Goal: Task Accomplishment & Management: Manage account settings

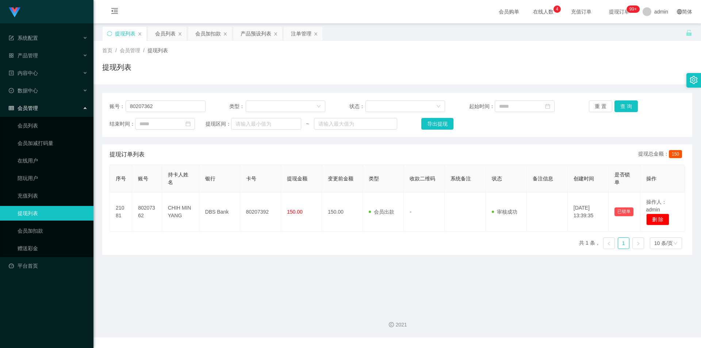
drag, startPoint x: 212, startPoint y: 38, endPoint x: 212, endPoint y: 51, distance: 13.1
click at [212, 38] on div "会员加扣款" at bounding box center [208, 34] width 26 height 14
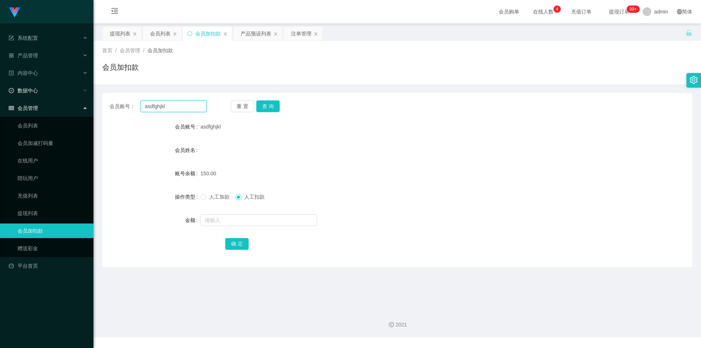
drag, startPoint x: 185, startPoint y: 108, endPoint x: 25, endPoint y: 96, distance: 160.3
click at [0, 96] on section "系统配置 产品管理 产品列表 产品预设列表 开奖记录 注单管理 即时注单 内容中心 数据中心 会员管理 会员列表 会员加减打码量 在线用户 陪玩用户 充值列表…" at bounding box center [350, 168] width 701 height 337
paste input "94308408"
type input "94308408"
click at [268, 106] on button "查 询" at bounding box center [267, 106] width 23 height 12
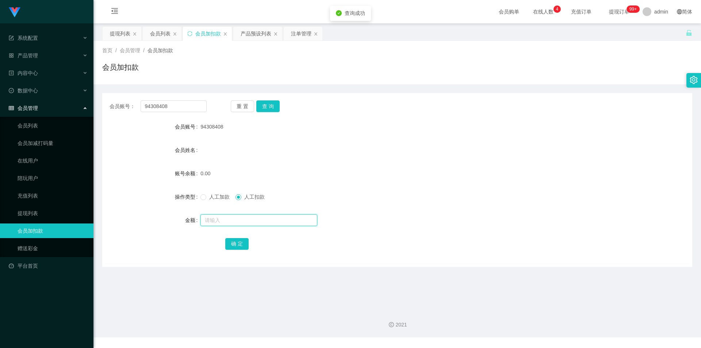
click at [225, 217] on input "text" at bounding box center [258, 220] width 117 height 12
type input "100"
click at [199, 196] on label "操作类型" at bounding box center [188, 197] width 26 height 6
click at [234, 246] on button "确 定" at bounding box center [236, 244] width 23 height 12
click at [535, 169] on div "100.00" at bounding box center [372, 173] width 344 height 15
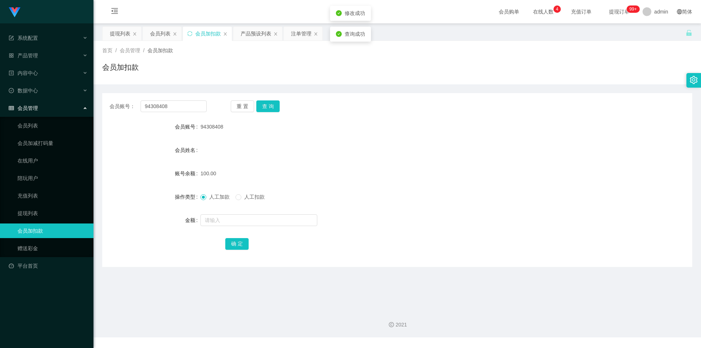
click at [590, 95] on div "会员账号： 94308408 重 置 查 询 会员账号 94308408 会员姓名 账号余额 100.00 操作类型 人工加款 人工扣款 金额 确 定" at bounding box center [397, 180] width 590 height 174
drag, startPoint x: 63, startPoint y: 98, endPoint x: 0, endPoint y: 85, distance: 64.2
click at [0, 85] on section "系统配置 产品管理 产品列表 产品预设列表 开奖记录 注单管理 即时注单 内容中心 数据中心 会员管理 会员列表 会员加减打码量 在线用户 陪玩用户 充值列表…" at bounding box center [350, 168] width 701 height 337
paste input "asdfghjkl"
type input "asdfghjkl"
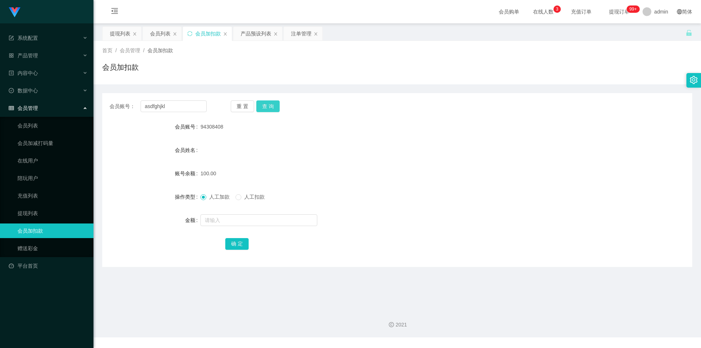
click at [260, 108] on button "查 询" at bounding box center [267, 106] width 23 height 12
click at [216, 220] on input "text" at bounding box center [258, 220] width 117 height 12
type input "100"
click at [237, 244] on button "确 定" at bounding box center [236, 244] width 23 height 12
drag, startPoint x: 484, startPoint y: 164, endPoint x: 517, endPoint y: 153, distance: 34.9
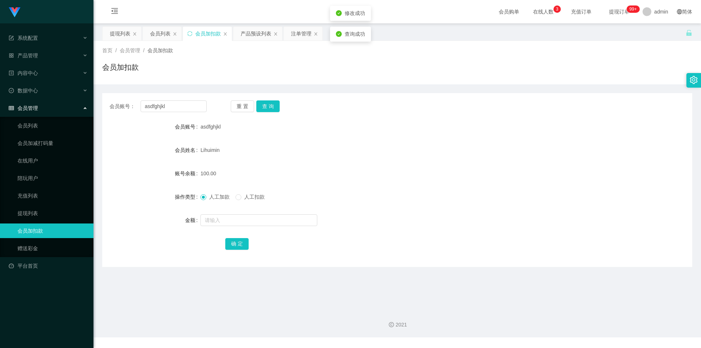
click at [503, 158] on form "会员账号 asdfghjkl 会员姓名 Lihuimin 账号余额 100.00 操作类型 人工加款 人工扣款 金额 确 定" at bounding box center [397, 184] width 590 height 131
drag, startPoint x: 181, startPoint y: 107, endPoint x: 0, endPoint y: 69, distance: 184.5
click at [0, 69] on section "系统配置 产品管理 产品列表 产品预设列表 开奖记录 注单管理 即时注单 内容中心 数据中心 会员管理 会员列表 会员加减打码量 在线用户 陪玩用户 充值列表…" at bounding box center [350, 168] width 701 height 337
paste input "80207362"
type input "80207362"
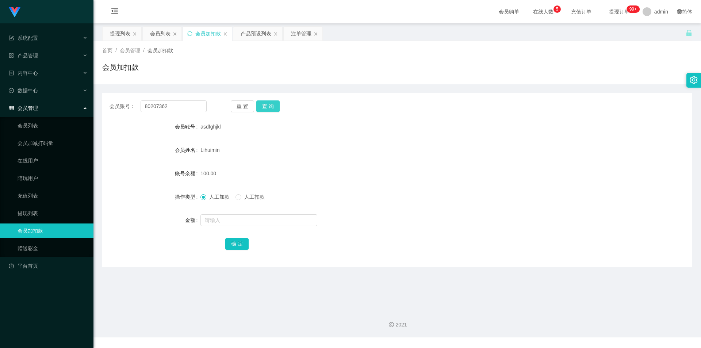
click at [273, 104] on button "查 询" at bounding box center [267, 106] width 23 height 12
click at [217, 220] on input "text" at bounding box center [258, 220] width 117 height 12
type input "100"
click at [238, 250] on div "确 定" at bounding box center [397, 243] width 344 height 15
click at [238, 242] on button "确 定" at bounding box center [236, 244] width 23 height 12
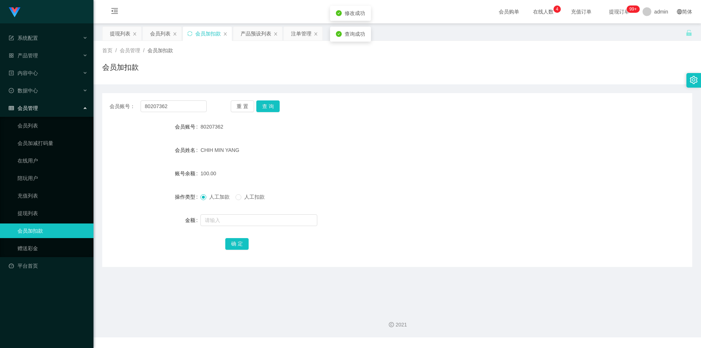
click at [487, 175] on div "100.00" at bounding box center [372, 173] width 344 height 15
drag, startPoint x: 172, startPoint y: 106, endPoint x: 0, endPoint y: 77, distance: 174.0
click at [0, 77] on section "系统配置 产品管理 产品列表 产品预设列表 开奖记录 注单管理 即时注单 内容中心 数据中心 会员管理 会员列表 会员加减打码量 在线用户 陪玩用户 充值列表…" at bounding box center [350, 168] width 701 height 337
paste input "Peiixian"
type input "Peiixian"
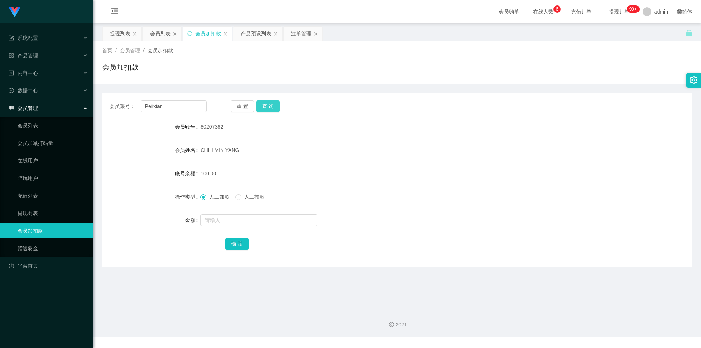
click at [268, 103] on button "查 询" at bounding box center [267, 106] width 23 height 12
drag, startPoint x: 212, startPoint y: 219, endPoint x: 209, endPoint y: 211, distance: 8.2
click at [211, 219] on input "text" at bounding box center [258, 220] width 117 height 12
type input "1000"
click at [238, 244] on button "确 定" at bounding box center [236, 244] width 23 height 12
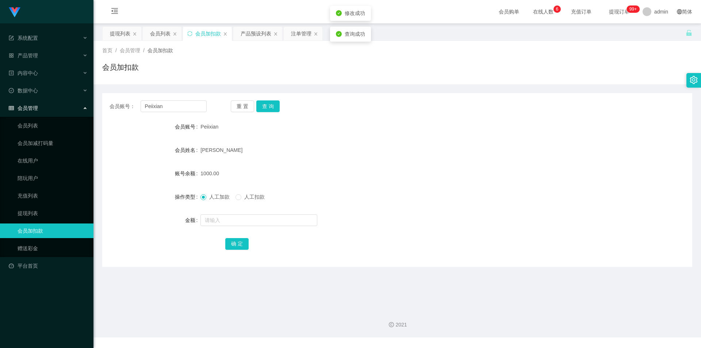
click at [507, 162] on form "会员账号 Peiixian 会员姓名 [PERSON_NAME] 账号余额 1000.00 操作类型 人工加款 人工扣款 金额 确 定" at bounding box center [397, 184] width 590 height 131
click at [663, 81] on div "首页 / 会员管理 / 会员加扣款 / 会员加扣款" at bounding box center [397, 62] width 608 height 43
click at [115, 34] on div "提现列表" at bounding box center [120, 34] width 20 height 14
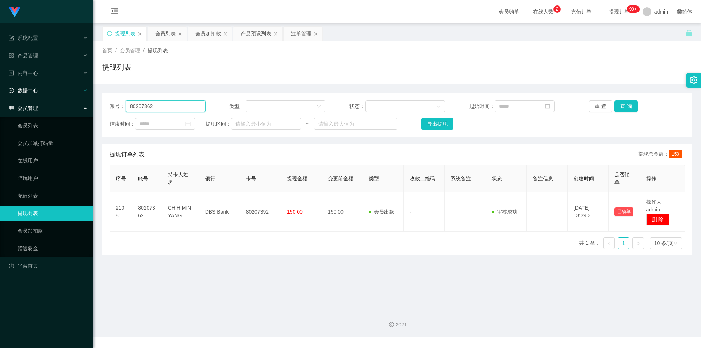
drag, startPoint x: 171, startPoint y: 107, endPoint x: 0, endPoint y: 92, distance: 171.9
click at [0, 92] on section "系统配置 产品管理 产品列表 产品预设列表 开奖记录 注单管理 即时注单 内容中心 数据中心 会员管理 会员列表 会员加减打码量 在线用户 陪玩用户 充值列表…" at bounding box center [350, 168] width 701 height 337
paste input "Peiixian"
type input "Peiixian"
click at [623, 103] on button "查 询" at bounding box center [625, 106] width 23 height 12
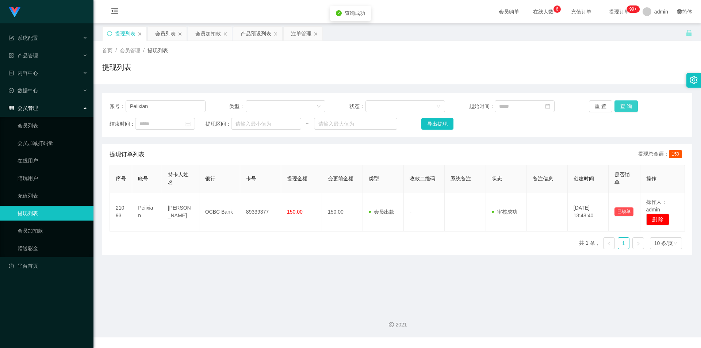
click at [623, 103] on button "查 询" at bounding box center [625, 106] width 23 height 12
drag, startPoint x: 630, startPoint y: 62, endPoint x: 641, endPoint y: 11, distance: 52.1
click at [631, 59] on div "首页 / 会员管理 / 提现列表 / 提现列表" at bounding box center [397, 63] width 590 height 32
click at [112, 33] on div "提现列表" at bounding box center [125, 34] width 44 height 14
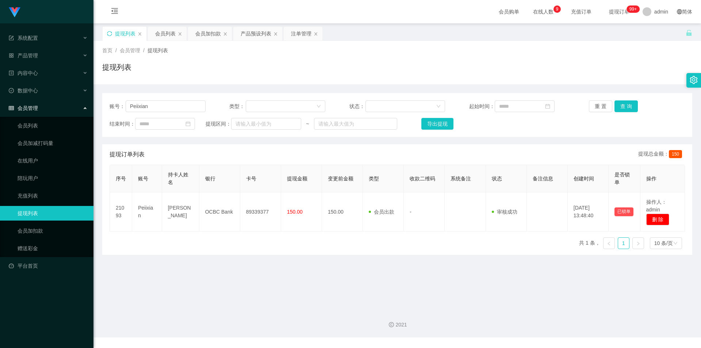
click at [110, 32] on icon "图标: sync" at bounding box center [109, 33] width 5 height 5
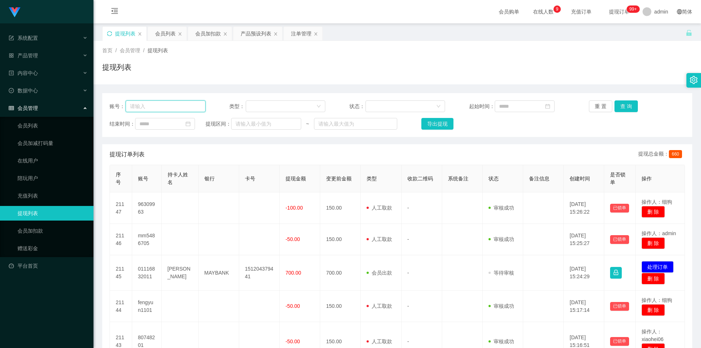
click at [171, 106] on input "text" at bounding box center [166, 106] width 80 height 12
paste input "Peiixian"
type input "Peiixian"
click at [624, 105] on button "查 询" at bounding box center [625, 106] width 23 height 12
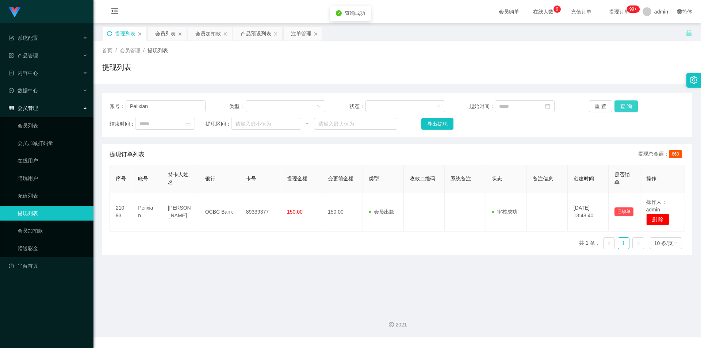
click at [624, 105] on button "查 询" at bounding box center [625, 106] width 23 height 12
drag, startPoint x: 546, startPoint y: 79, endPoint x: 528, endPoint y: 78, distance: 18.3
click at [545, 79] on div "首页 / 会员管理 / 提现列表 / 提现列表" at bounding box center [397, 62] width 608 height 43
click at [205, 36] on div "会员加扣款" at bounding box center [208, 34] width 26 height 14
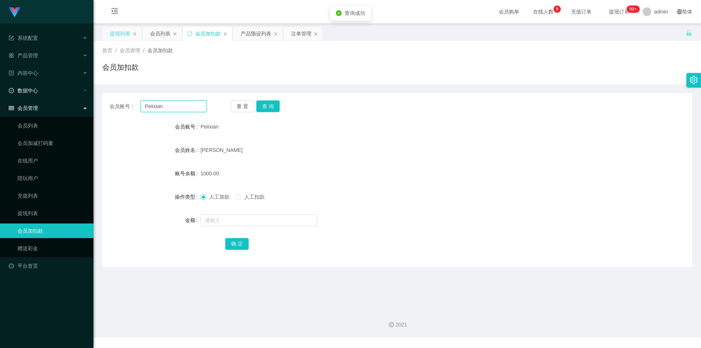
drag, startPoint x: 184, startPoint y: 104, endPoint x: 0, endPoint y: 95, distance: 184.6
click at [0, 95] on section "系统配置 产品管理 产品列表 产品预设列表 开奖记录 注单管理 即时注单 内容中心 数据中心 会员管理 会员列表 会员加减打码量 在线用户 陪玩用户 充值列表…" at bounding box center [350, 168] width 701 height 337
click at [265, 104] on button "查 询" at bounding box center [267, 106] width 23 height 12
click at [292, 104] on div "重 置 查 询" at bounding box center [279, 106] width 97 height 12
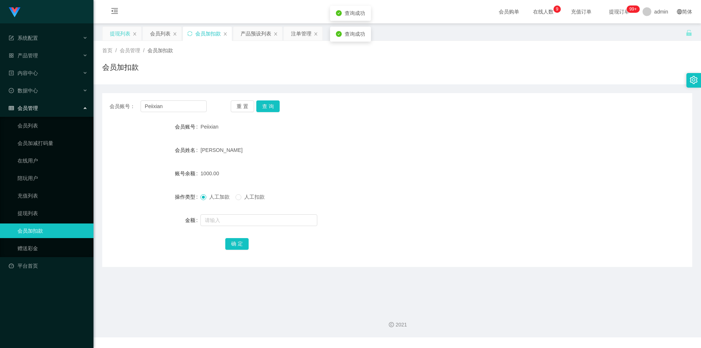
click at [589, 102] on div "会员账号： Peiixian 重 置 查 询" at bounding box center [397, 106] width 590 height 12
click at [122, 32] on div "提现列表" at bounding box center [120, 34] width 20 height 14
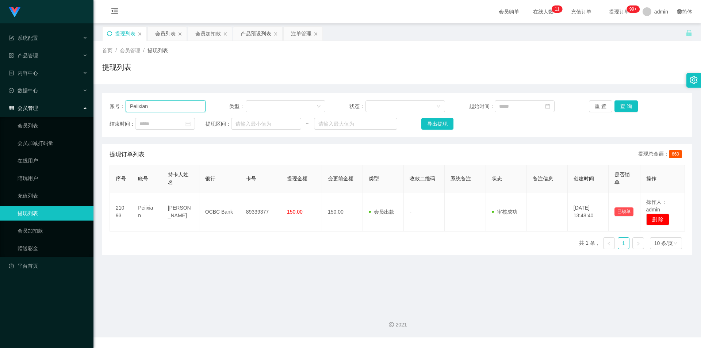
drag, startPoint x: 180, startPoint y: 106, endPoint x: 60, endPoint y: 102, distance: 120.9
click at [0, 99] on section "系统配置 产品管理 产品列表 产品预设列表 开奖记录 注单管理 即时注单 内容中心 数据中心 会员管理 会员列表 会员加减打码量 在线用户 陪玩用户 充值列表…" at bounding box center [350, 168] width 701 height 337
paste input "94308408"
type input "94308408"
click at [630, 107] on button "查 询" at bounding box center [625, 106] width 23 height 12
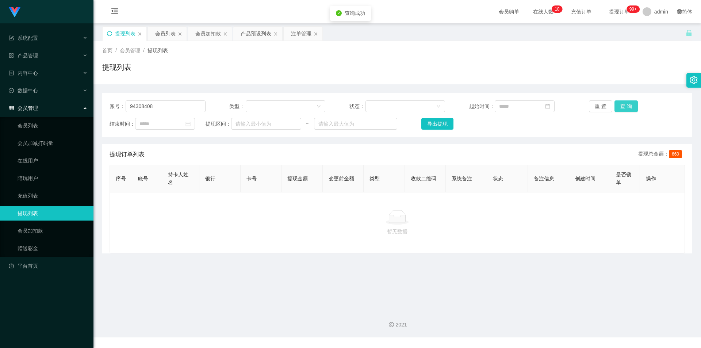
click at [630, 107] on button "查 询" at bounding box center [625, 106] width 23 height 12
drag, startPoint x: 635, startPoint y: 69, endPoint x: 649, endPoint y: 14, distance: 56.8
click at [636, 68] on div "提现列表" at bounding box center [397, 70] width 590 height 17
click at [208, 32] on div "会员加扣款" at bounding box center [208, 34] width 26 height 14
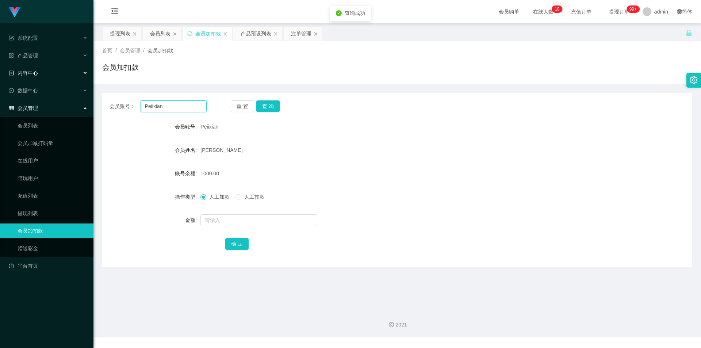
drag, startPoint x: 172, startPoint y: 108, endPoint x: 0, endPoint y: 74, distance: 175.1
click at [0, 74] on section "系统配置 产品管理 产品列表 产品预设列表 开奖记录 注单管理 即时注单 内容中心 数据中心 会员管理 会员列表 会员加减打码量 在线用户 陪玩用户 充值列表…" at bounding box center [350, 168] width 701 height 337
paste input "94308408"
type input "94308408"
click at [273, 106] on button "查 询" at bounding box center [267, 106] width 23 height 12
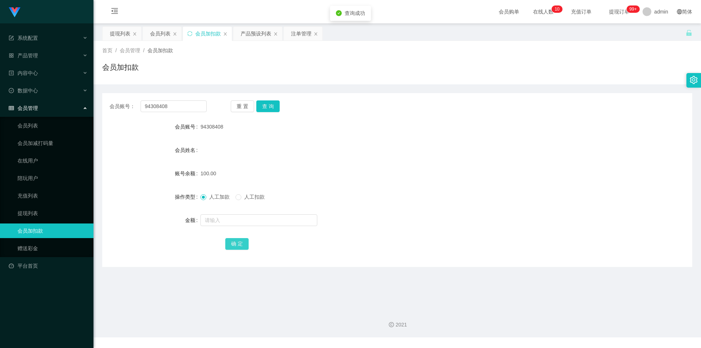
click at [233, 247] on button "确 定" at bounding box center [236, 244] width 23 height 12
drag, startPoint x: 462, startPoint y: 196, endPoint x: 471, endPoint y: 194, distance: 8.6
click at [464, 195] on div "人工加款 人工扣款" at bounding box center [372, 196] width 344 height 15
click at [103, 31] on div "提现列表" at bounding box center [122, 34] width 39 height 14
click at [114, 34] on div "提现列表" at bounding box center [120, 34] width 20 height 14
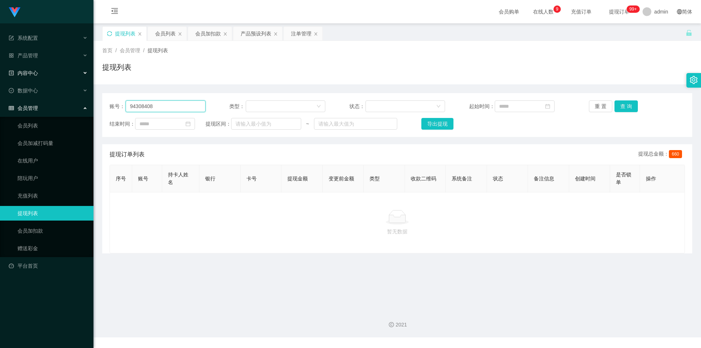
drag, startPoint x: 158, startPoint y: 109, endPoint x: 0, endPoint y: 72, distance: 162.8
click at [0, 72] on section "系统配置 产品管理 产品列表 产品预设列表 开奖记录 注单管理 即时注单 内容中心 数据中心 会员管理 会员列表 会员加减打码量 在线用户 陪玩用户 充值列表…" at bounding box center [350, 168] width 701 height 337
paste input "Peiixian"
type input "Peiixian"
click at [624, 106] on button "查 询" at bounding box center [625, 106] width 23 height 12
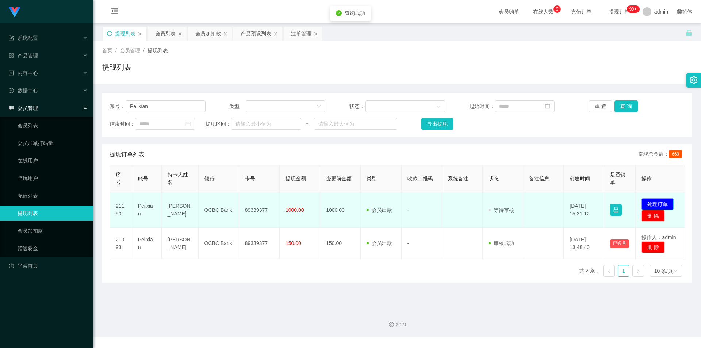
click at [660, 204] on button "处理订单" at bounding box center [657, 204] width 32 height 12
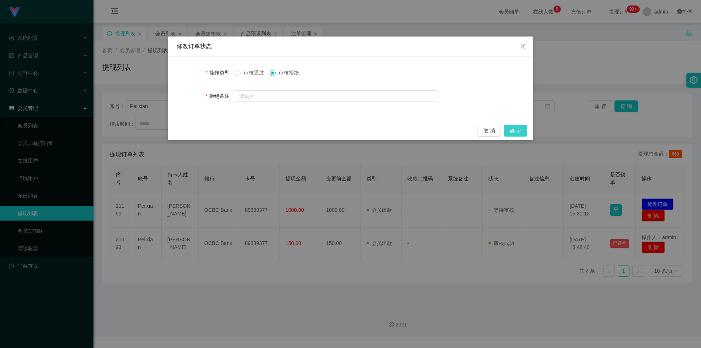
click at [517, 132] on button "确 定" at bounding box center [515, 131] width 23 height 12
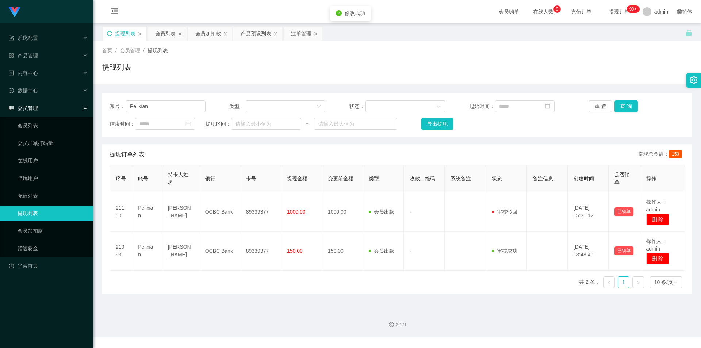
click at [605, 77] on div "提现列表" at bounding box center [397, 70] width 590 height 17
click at [254, 35] on div "产品预设列表" at bounding box center [256, 34] width 31 height 14
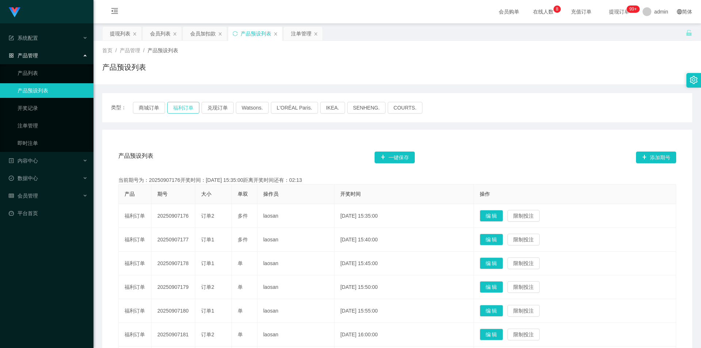
click at [183, 108] on button "福利订单" at bounding box center [183, 108] width 32 height 12
click at [112, 33] on div "提现列表" at bounding box center [120, 34] width 20 height 14
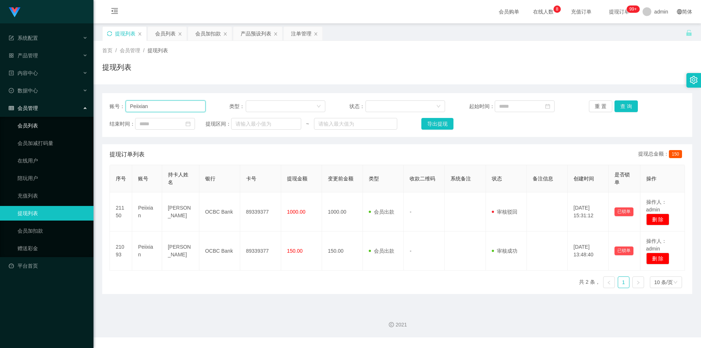
drag, startPoint x: 53, startPoint y: 113, endPoint x: 32, endPoint y: 123, distance: 22.5
click at [32, 123] on section "系统配置 产品管理 产品列表 产品预设列表 开奖记录 注单管理 即时注单 内容中心 数据中心 会员管理 会员列表 会员加减打码量 在线用户 陪玩用户 充值列表…" at bounding box center [350, 168] width 701 height 337
click at [622, 105] on button "查 询" at bounding box center [625, 106] width 23 height 12
drag, startPoint x: 635, startPoint y: 60, endPoint x: 644, endPoint y: 23, distance: 38.8
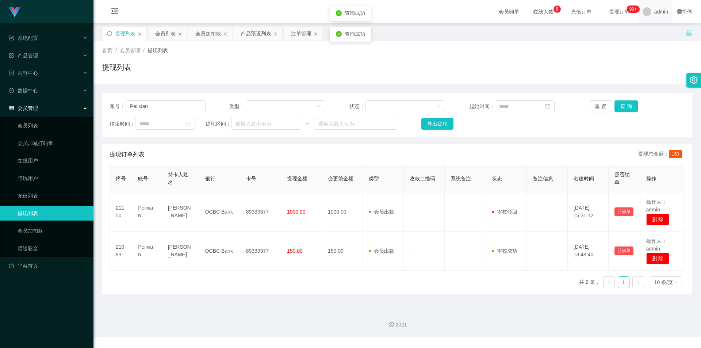
click at [635, 60] on div "首页 / 会员管理 / 提现列表 / 提现列表" at bounding box center [397, 63] width 590 height 32
click at [163, 35] on div "会员列表" at bounding box center [165, 34] width 20 height 14
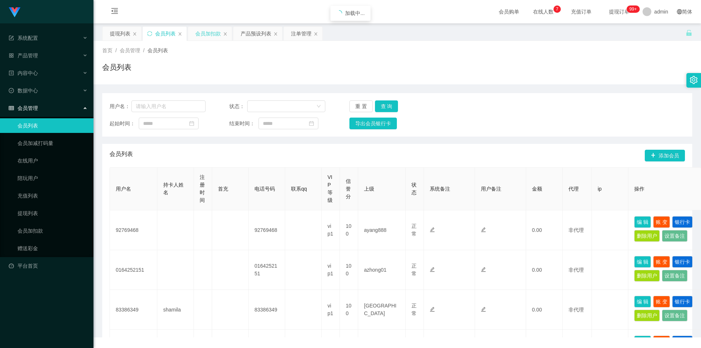
click at [206, 36] on div "会员加扣款" at bounding box center [208, 34] width 26 height 14
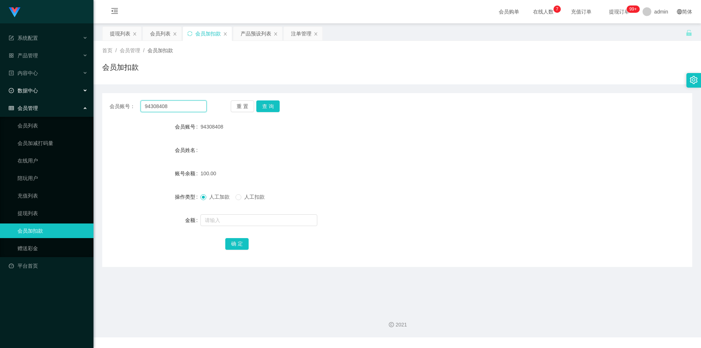
drag, startPoint x: 181, startPoint y: 107, endPoint x: 0, endPoint y: 95, distance: 181.5
click at [0, 95] on section "系统配置 产品管理 产品列表 产品预设列表 开奖记录 注单管理 即时注单 内容中心 数据中心 会员管理 会员列表 会员加减打码量 在线用户 陪玩用户 充值列表…" at bounding box center [350, 168] width 701 height 337
paste input "276946"
type input "92769468"
click at [267, 106] on button "查 询" at bounding box center [267, 106] width 23 height 12
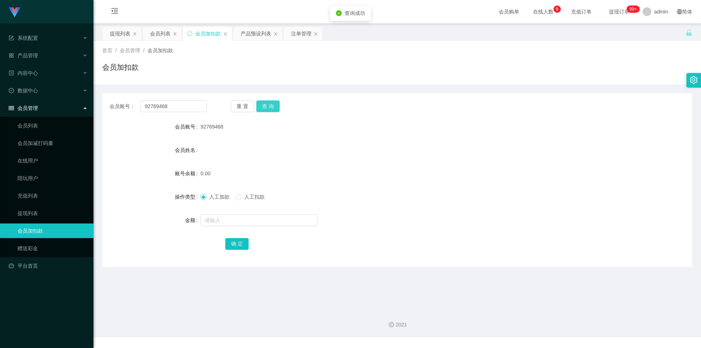
click at [267, 106] on button "查 询" at bounding box center [267, 106] width 23 height 12
click at [114, 32] on div "提现列表" at bounding box center [120, 34] width 20 height 14
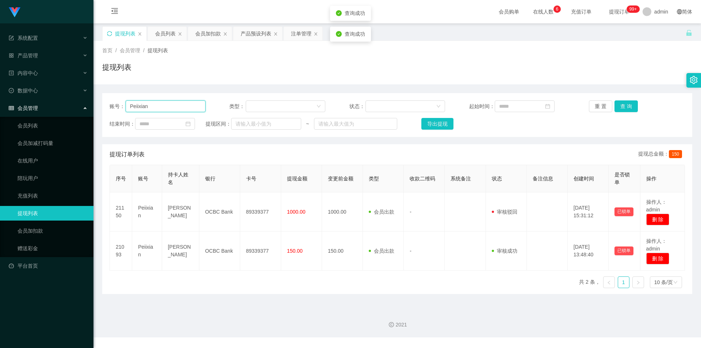
drag, startPoint x: 0, startPoint y: 81, endPoint x: 202, endPoint y: 97, distance: 202.8
click at [0, 81] on section "系统配置 产品管理 产品列表 产品预设列表 开奖记录 注单管理 即时注单 内容中心 数据中心 会员管理 会员列表 会员加减打码量 在线用户 陪玩用户 充值列表…" at bounding box center [350, 168] width 701 height 337
paste input "92769468"
type input "92769468"
click at [625, 104] on button "查 询" at bounding box center [625, 106] width 23 height 12
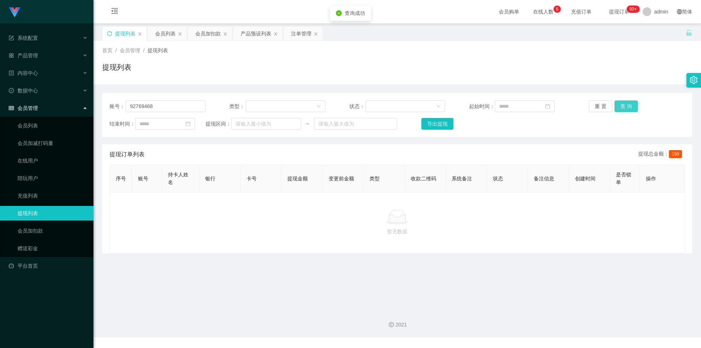
drag, startPoint x: 625, startPoint y: 104, endPoint x: 617, endPoint y: 104, distance: 7.3
click at [624, 104] on button "查 询" at bounding box center [625, 106] width 23 height 12
drag, startPoint x: 319, startPoint y: 64, endPoint x: 177, endPoint y: 42, distance: 143.5
click at [310, 64] on div "提现列表" at bounding box center [397, 70] width 590 height 17
click at [198, 32] on div "会员加扣款" at bounding box center [208, 34] width 26 height 14
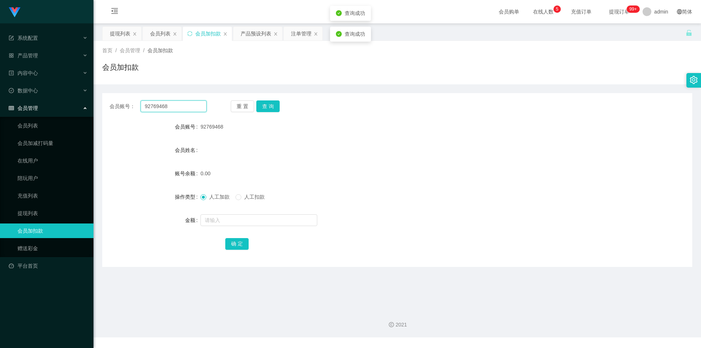
drag, startPoint x: 172, startPoint y: 106, endPoint x: 91, endPoint y: 103, distance: 81.1
click at [0, 97] on section "系统配置 产品管理 产品列表 产品预设列表 开奖记录 注单管理 即时注单 内容中心 数据中心 会员管理 会员列表 会员加减打码量 在线用户 陪玩用户 充值列表…" at bounding box center [350, 168] width 701 height 337
drag, startPoint x: 266, startPoint y: 107, endPoint x: 260, endPoint y: 119, distance: 13.7
click at [265, 107] on button "查 询" at bounding box center [267, 106] width 23 height 12
click at [226, 224] on input "text" at bounding box center [258, 220] width 117 height 12
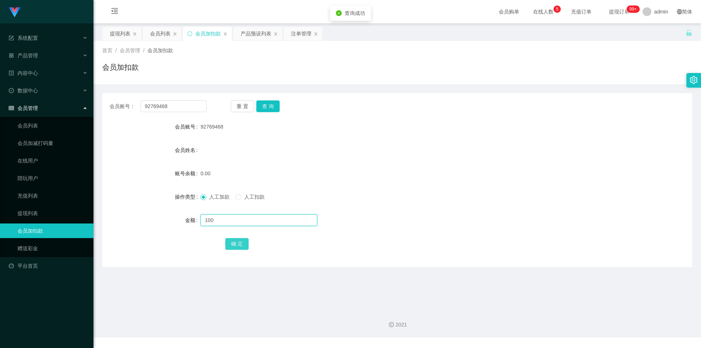
type input "100"
drag, startPoint x: 233, startPoint y: 248, endPoint x: 237, endPoint y: 248, distance: 4.4
click at [233, 248] on button "确 定" at bounding box center [236, 244] width 23 height 12
click at [489, 176] on div "100.00" at bounding box center [372, 173] width 344 height 15
drag, startPoint x: 632, startPoint y: 103, endPoint x: 638, endPoint y: 51, distance: 52.3
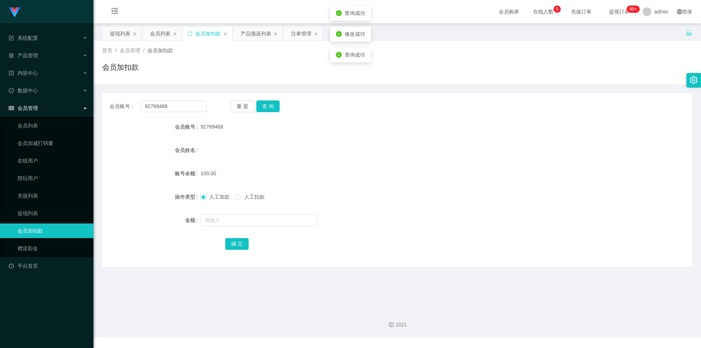
click at [633, 100] on div "会员账号： 92769468 重 置 查 询 会员账号 92769468 会员姓名 账号余额 100.00 操作类型 人工加款 人工扣款 金额 确 定" at bounding box center [397, 180] width 590 height 174
click at [260, 34] on div "产品预设列表" at bounding box center [256, 34] width 31 height 14
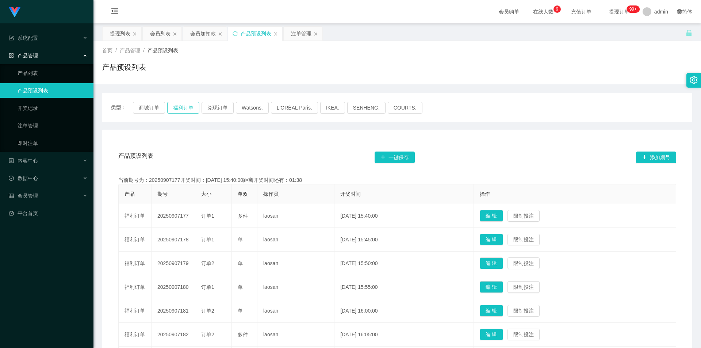
click at [170, 108] on button "福利订单" at bounding box center [183, 108] width 32 height 12
click at [198, 34] on div "会员加扣款" at bounding box center [203, 34] width 26 height 14
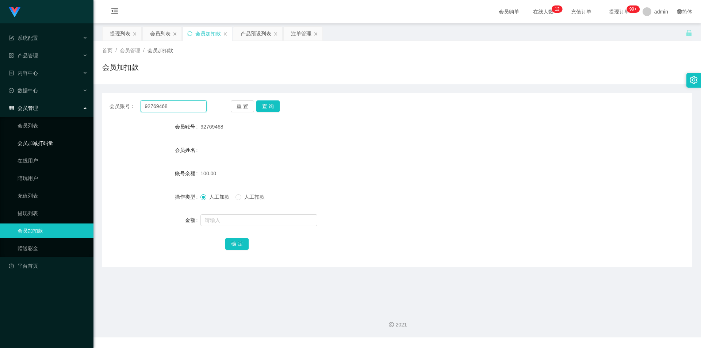
paste input "asdfghjkl"
drag, startPoint x: 189, startPoint y: 106, endPoint x: 30, endPoint y: 137, distance: 161.7
click at [26, 136] on section "系统配置 产品管理 产品列表 产品预设列表 开奖记录 注单管理 即时注单 内容中心 数据中心 会员管理 会员列表 会员加减打码量 在线用户 陪玩用户 充值列表…" at bounding box center [350, 168] width 701 height 337
click at [270, 104] on button "查 询" at bounding box center [267, 106] width 23 height 12
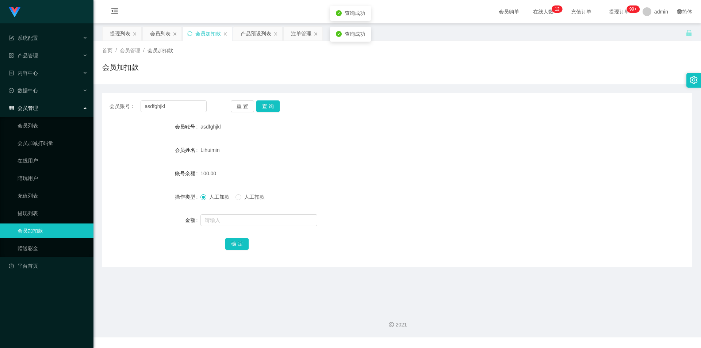
click at [539, 73] on div "会员加扣款" at bounding box center [397, 70] width 590 height 17
drag, startPoint x: 180, startPoint y: 106, endPoint x: 0, endPoint y: 92, distance: 180.9
click at [0, 91] on section "系统配置 产品管理 产品列表 产品预设列表 开奖记录 注单管理 即时注单 内容中心 数据中心 会员管理 会员列表 会员加减打码量 在线用户 陪玩用户 充值列表…" at bounding box center [350, 168] width 701 height 337
paste input "80207362"
type input "80207362"
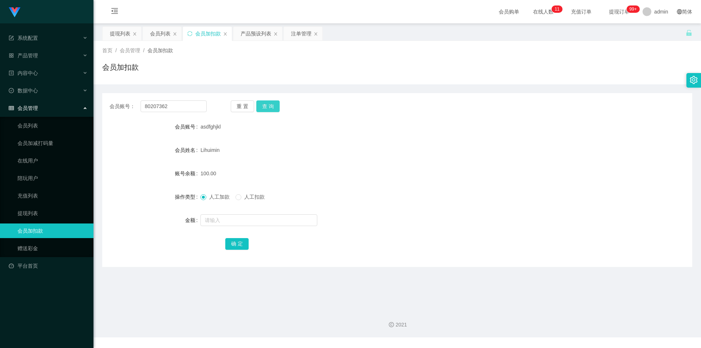
click at [266, 102] on button "查 询" at bounding box center [267, 106] width 23 height 12
drag, startPoint x: 576, startPoint y: 76, endPoint x: 663, endPoint y: 30, distance: 99.0
click at [579, 76] on div "会员加扣款" at bounding box center [397, 70] width 590 height 17
click at [127, 34] on div "提现列表" at bounding box center [120, 34] width 20 height 14
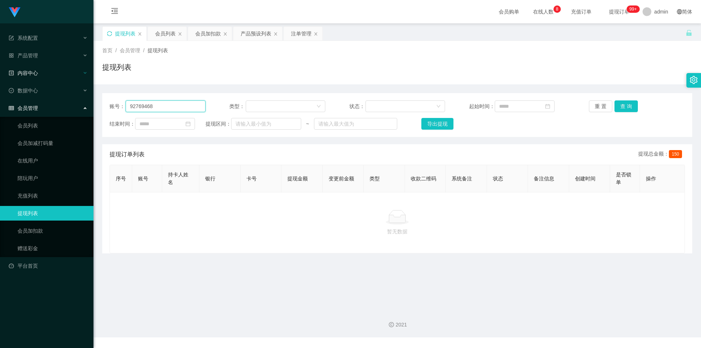
click at [0, 70] on section "系统配置 产品管理 产品列表 产品预设列表 开奖记录 注单管理 即时注单 内容中心 数据中心 会员管理 会员列表 会员加减打码量 在线用户 陪玩用户 充值列表…" at bounding box center [350, 168] width 701 height 337
paste input "Peiixian"
type input "Peiixian"
click at [622, 103] on button "查 询" at bounding box center [625, 106] width 23 height 12
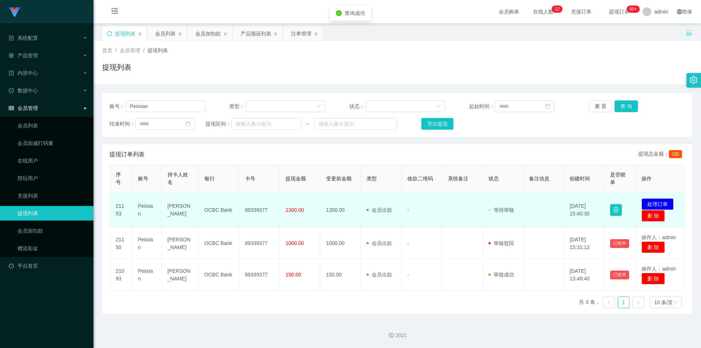
click at [259, 210] on td "89339377" at bounding box center [259, 209] width 41 height 35
copy td "89339377"
click at [656, 203] on button "处理订单" at bounding box center [657, 204] width 32 height 12
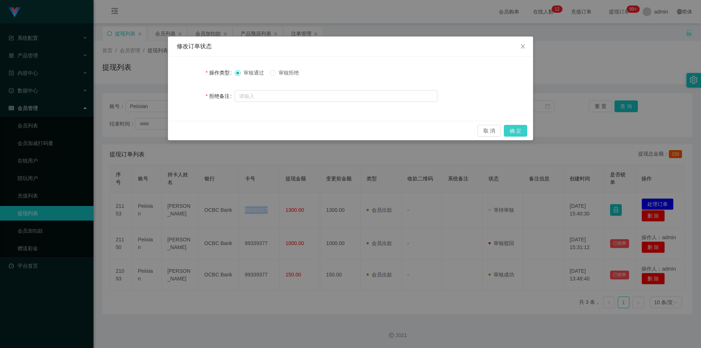
click at [522, 129] on button "确 定" at bounding box center [515, 131] width 23 height 12
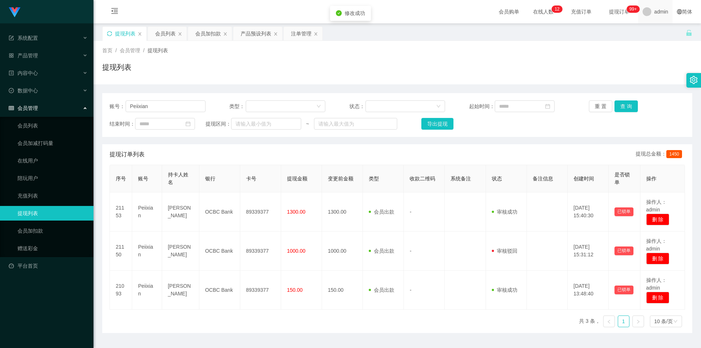
drag, startPoint x: 628, startPoint y: 75, endPoint x: 666, endPoint y: 14, distance: 71.6
click at [628, 74] on div "提现列表" at bounding box center [397, 70] width 590 height 17
click at [249, 33] on div "产品预设列表" at bounding box center [256, 34] width 31 height 14
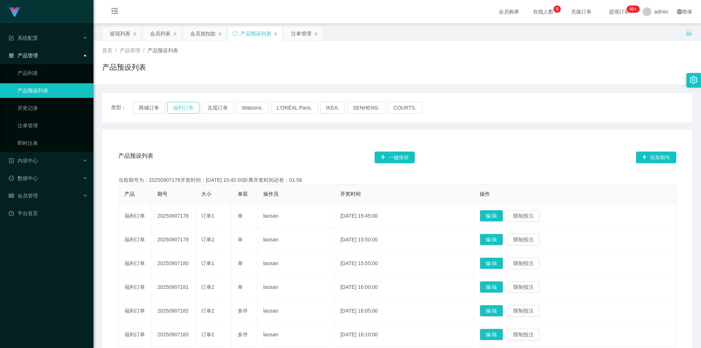
click at [184, 110] on button "福利订单" at bounding box center [183, 108] width 32 height 12
click at [158, 33] on div "会员列表" at bounding box center [160, 34] width 20 height 14
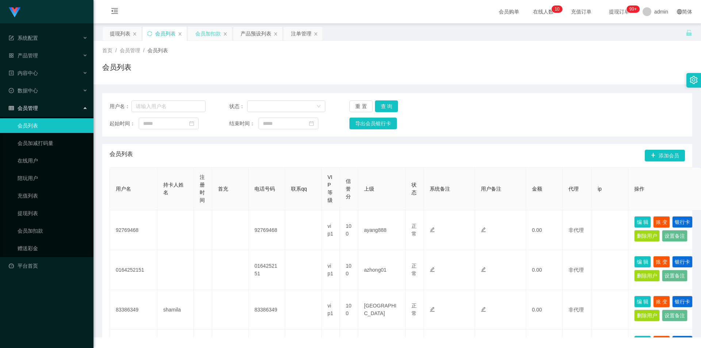
click at [203, 35] on div "会员加扣款" at bounding box center [208, 34] width 26 height 14
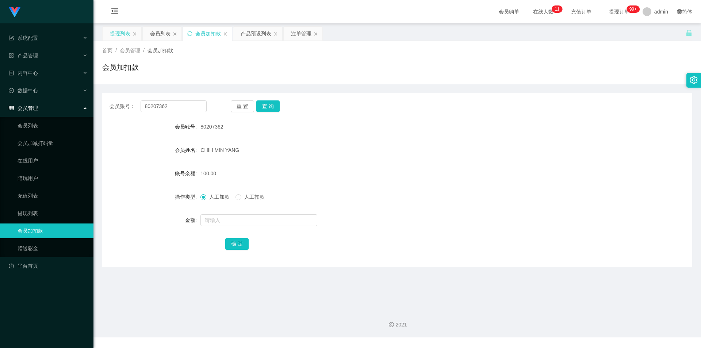
click at [109, 36] on div "提现列表" at bounding box center [122, 34] width 39 height 14
click at [124, 31] on div "提现列表" at bounding box center [120, 34] width 20 height 14
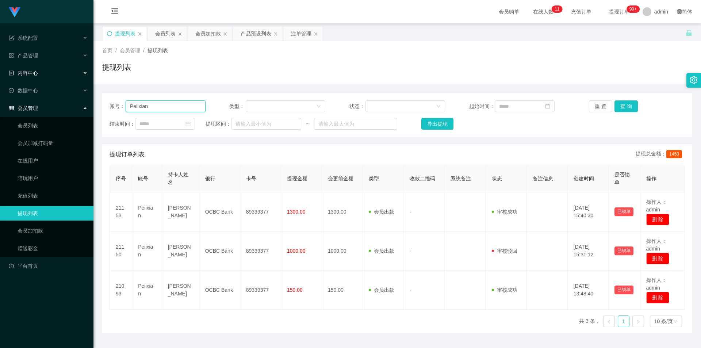
drag, startPoint x: 0, startPoint y: 98, endPoint x: 2, endPoint y: 78, distance: 19.8
click at [0, 78] on section "系统配置 产品管理 产品列表 产品预设列表 开奖记录 注单管理 即时注单 内容中心 数据中心 会员管理 会员列表 会员加减打码量 在线用户 陪玩用户 充值列表…" at bounding box center [350, 183] width 701 height 367
paste input "94308408"
type input "94308408"
click at [626, 105] on button "查 询" at bounding box center [625, 106] width 23 height 12
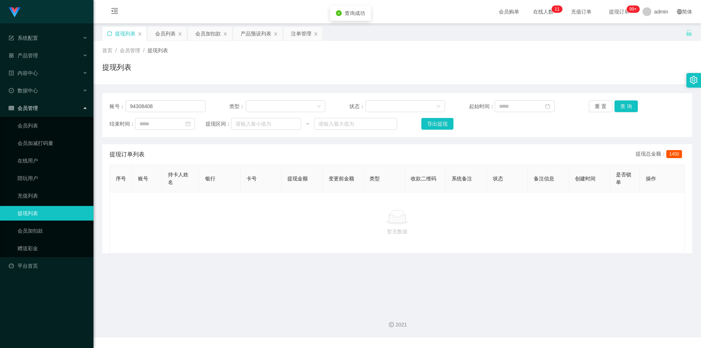
drag, startPoint x: 395, startPoint y: 71, endPoint x: 244, endPoint y: 48, distance: 152.2
click at [393, 71] on div "提现列表" at bounding box center [397, 70] width 590 height 17
click at [209, 34] on div "会员加扣款" at bounding box center [208, 34] width 26 height 14
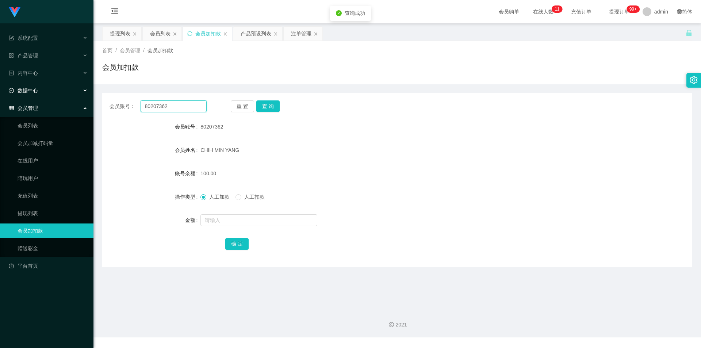
drag, startPoint x: 185, startPoint y: 110, endPoint x: 0, endPoint y: 90, distance: 186.5
click at [0, 90] on section "系统配置 产品管理 产品列表 产品预设列表 开奖记录 注单管理 即时注单 内容中心 数据中心 会员管理 会员列表 会员加减打码量 在线用户 陪玩用户 充值列表…" at bounding box center [350, 168] width 701 height 337
paste input "94308408"
type input "94308408"
click at [272, 107] on button "查 询" at bounding box center [267, 106] width 23 height 12
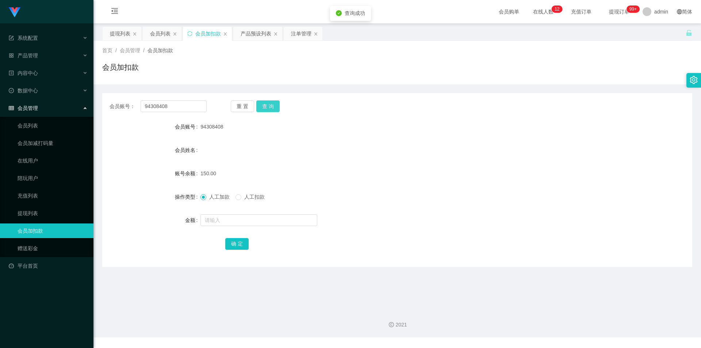
click at [277, 105] on button "查 询" at bounding box center [267, 106] width 23 height 12
drag, startPoint x: 611, startPoint y: 80, endPoint x: 638, endPoint y: 42, distance: 46.6
click at [611, 78] on div "首页 / 会员管理 / 会员加扣款 / 会员加扣款" at bounding box center [397, 62] width 608 height 43
click at [300, 34] on div "注单管理" at bounding box center [301, 34] width 20 height 14
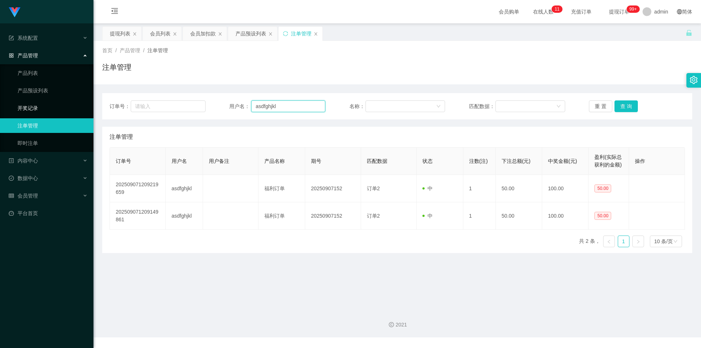
drag, startPoint x: 246, startPoint y: 108, endPoint x: 62, endPoint y: 103, distance: 184.1
click at [62, 103] on section "系统配置 产品管理 产品列表 产品预设列表 开奖记录 注单管理 即时注单 内容中心 数据中心 会员管理 会员列表 会员加减打码量 在线用户 陪玩用户 充值列表…" at bounding box center [350, 168] width 701 height 337
paste input "92769468"
type input "92769468"
click at [620, 106] on button "查 询" at bounding box center [625, 106] width 23 height 12
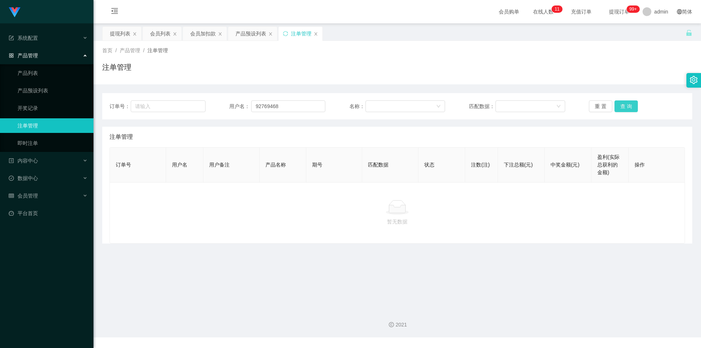
click at [620, 106] on button "查 询" at bounding box center [625, 106] width 23 height 12
drag, startPoint x: 269, startPoint y: 67, endPoint x: 249, endPoint y: 58, distance: 22.5
click at [269, 67] on div "注单管理" at bounding box center [397, 70] width 590 height 17
click at [240, 35] on div "产品预设列表" at bounding box center [250, 34] width 31 height 14
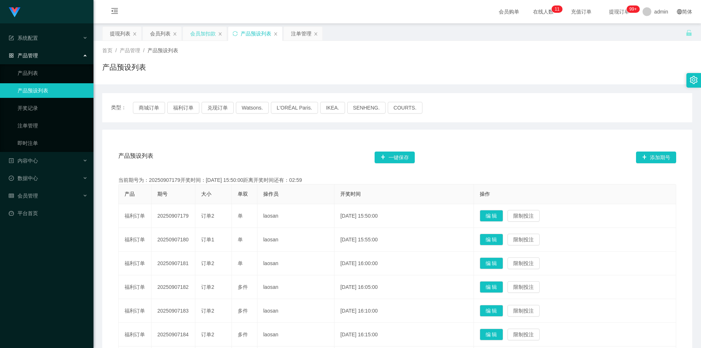
click at [201, 34] on div "会员加扣款" at bounding box center [203, 34] width 26 height 14
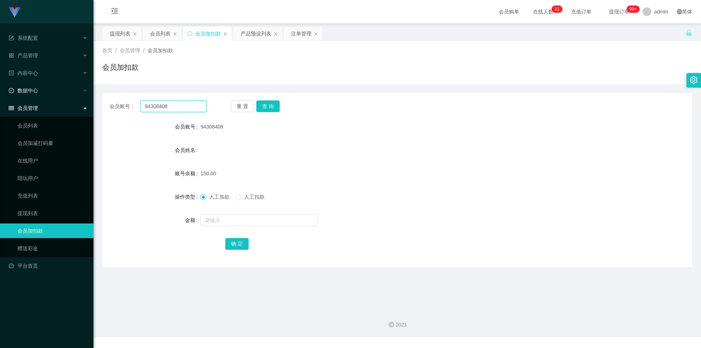
drag, startPoint x: 190, startPoint y: 105, endPoint x: 0, endPoint y: 94, distance: 190.5
click at [0, 94] on section "系统配置 产品管理 产品列表 产品预设列表 开奖记录 注单管理 即时注单 内容中心 数据中心 会员管理 会员列表 会员加减打码量 在线用户 陪玩用户 充值列表…" at bounding box center [350, 168] width 701 height 337
paste input "276946"
type input "92769468"
click at [270, 103] on button "查 询" at bounding box center [267, 106] width 23 height 12
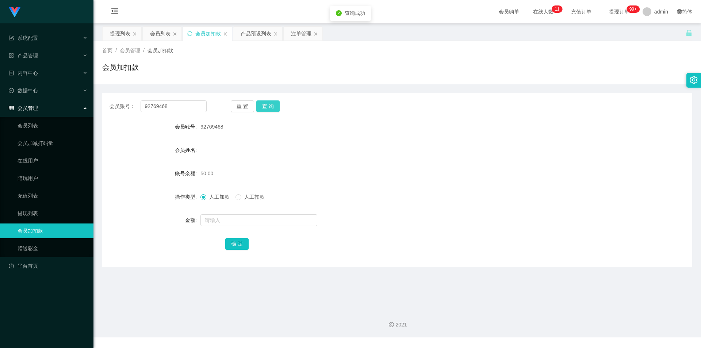
click at [270, 103] on button "查 询" at bounding box center [267, 106] width 23 height 12
click at [302, 34] on div "注单管理" at bounding box center [301, 34] width 20 height 14
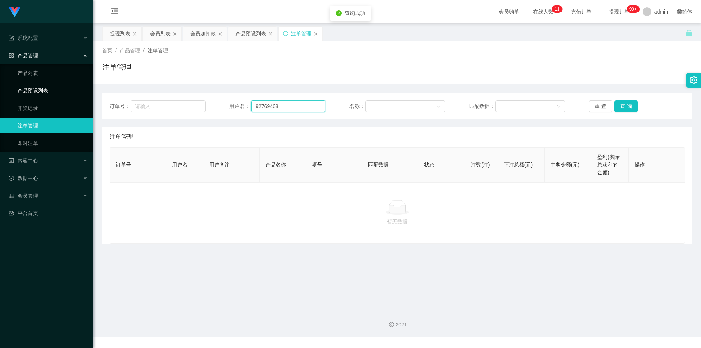
drag, startPoint x: 81, startPoint y: 88, endPoint x: 71, endPoint y: 86, distance: 10.3
click at [71, 86] on section "系统配置 产品管理 产品列表 产品预设列表 开奖记录 注单管理 即时注单 内容中心 数据中心 会员管理 会员列表 会员加减打码量 在线用户 陪玩用户 充值列表…" at bounding box center [350, 168] width 701 height 337
click at [624, 102] on button "查 询" at bounding box center [625, 106] width 23 height 12
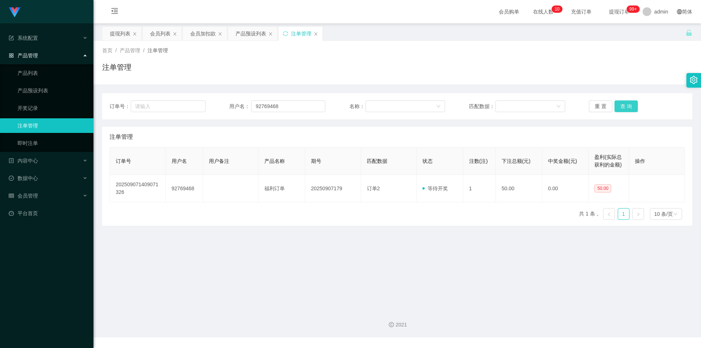
click at [624, 102] on button "查 询" at bounding box center [625, 106] width 23 height 12
click at [620, 69] on div "注单管理" at bounding box center [397, 70] width 590 height 17
click at [636, 56] on div "首页 / 产品管理 / 注单管理 / 注单管理" at bounding box center [397, 63] width 590 height 32
drag, startPoint x: 305, startPoint y: 106, endPoint x: 0, endPoint y: 80, distance: 305.6
click at [0, 80] on section "系统配置 产品管理 产品列表 产品预设列表 开奖记录 注单管理 即时注单 内容中心 数据中心 会员管理 会员列表 会员加减打码量 在线用户 陪玩用户 充值列表…" at bounding box center [350, 168] width 701 height 337
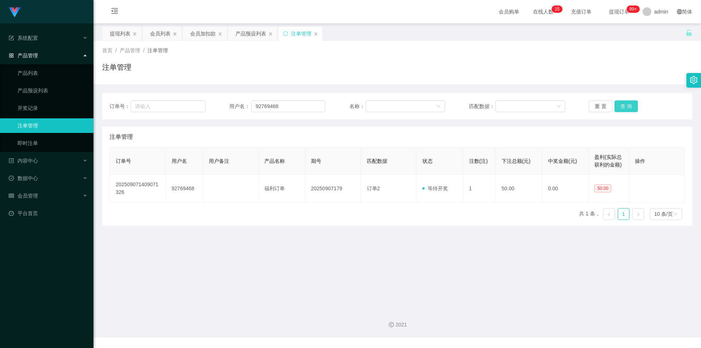
click at [627, 104] on button "查 询" at bounding box center [625, 106] width 23 height 12
click at [566, 64] on div "注单管理" at bounding box center [397, 70] width 590 height 17
click at [117, 32] on div "提现列表" at bounding box center [120, 34] width 20 height 14
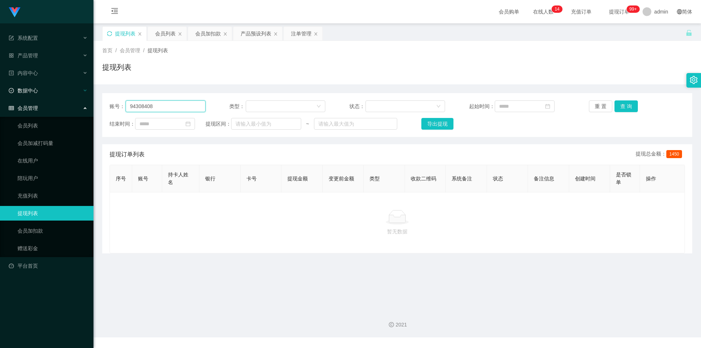
drag, startPoint x: 184, startPoint y: 106, endPoint x: 0, endPoint y: 89, distance: 184.7
click at [0, 89] on section "系统配置 产品管理 产品列表 产品预设列表 开奖记录 注单管理 即时注单 内容中心 数据中心 会员管理 会员列表 会员加减打码量 在线用户 陪玩用户 充值列表…" at bounding box center [350, 168] width 701 height 337
click at [614, 104] on button "查 询" at bounding box center [625, 106] width 23 height 12
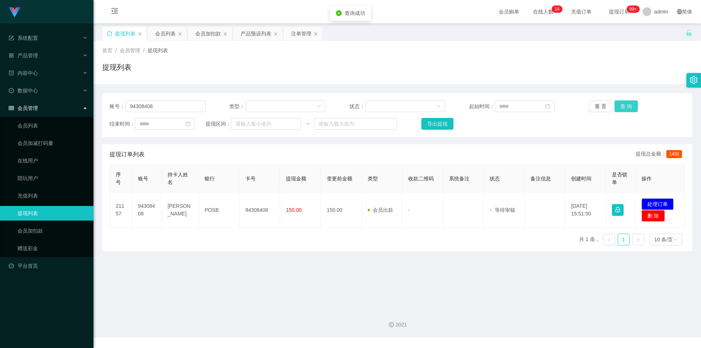
click at [619, 104] on button "查 询" at bounding box center [625, 106] width 23 height 12
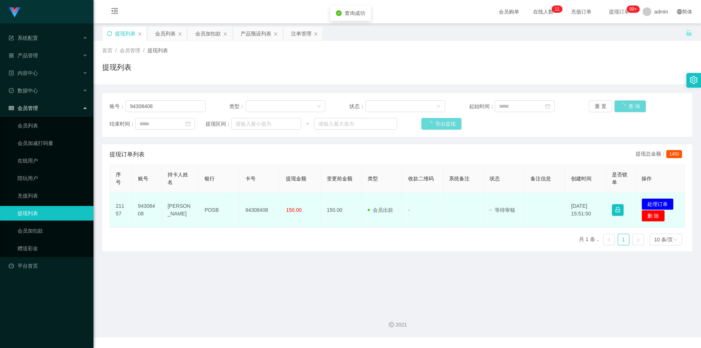
click at [254, 210] on td "94308408" at bounding box center [260, 209] width 41 height 35
copy td "94308408"
click at [648, 203] on button "处理订单" at bounding box center [657, 204] width 32 height 12
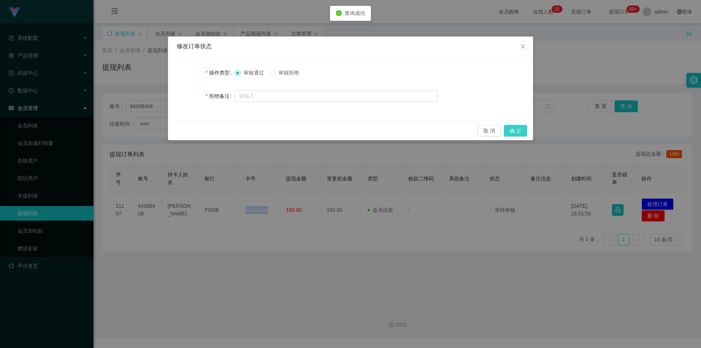
click at [520, 131] on button "确 定" at bounding box center [515, 131] width 23 height 12
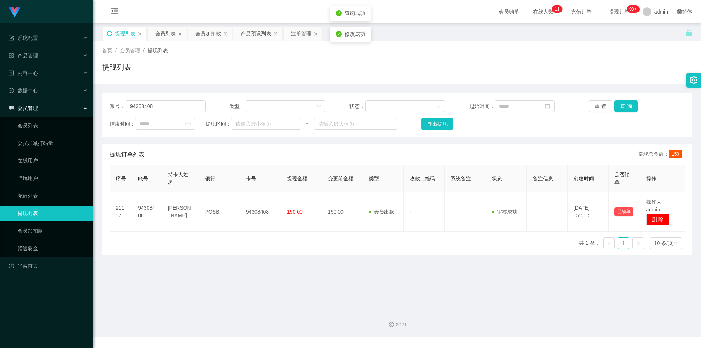
drag, startPoint x: 631, startPoint y: 66, endPoint x: 637, endPoint y: 43, distance: 24.2
click at [631, 65] on div "提现列表" at bounding box center [397, 70] width 590 height 17
drag, startPoint x: 0, startPoint y: 93, endPoint x: 0, endPoint y: 89, distance: 4.0
click at [0, 89] on section "系统配置 产品管理 产品列表 产品预设列表 开奖记录 注单管理 即时注单 内容中心 数据中心 会员管理 会员列表 会员加减打码量 在线用户 陪玩用户 充值列表…" at bounding box center [350, 168] width 701 height 337
paste input "276946"
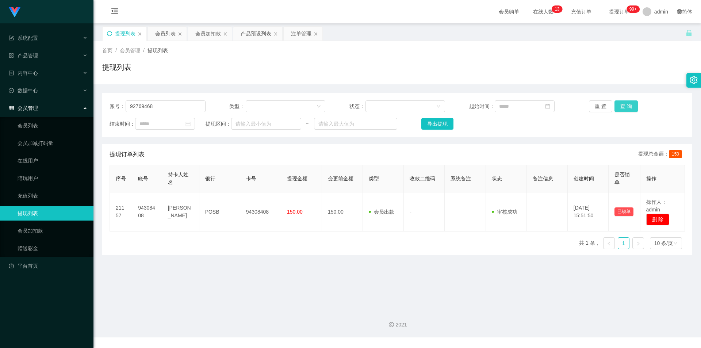
click at [624, 104] on button "查 询" at bounding box center [625, 106] width 23 height 12
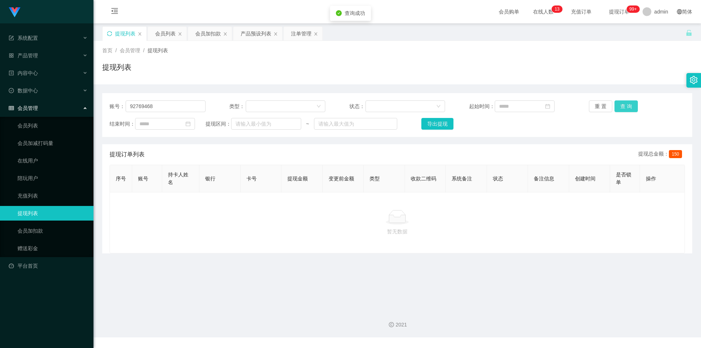
click at [624, 104] on button "查 询" at bounding box center [625, 106] width 23 height 12
drag, startPoint x: 629, startPoint y: 60, endPoint x: 647, endPoint y: 7, distance: 55.9
click at [630, 57] on div "首页 / 会员管理 / 提现列表 / 提现列表" at bounding box center [397, 63] width 590 height 32
drag, startPoint x: 163, startPoint y: 107, endPoint x: 0, endPoint y: 86, distance: 164.2
click at [0, 86] on section "系统配置 产品管理 产品列表 产品预设列表 开奖记录 注单管理 即时注单 内容中心 数据中心 会员管理 会员列表 会员加减打码量 在线用户 陪玩用户 充值列表…" at bounding box center [350, 168] width 701 height 337
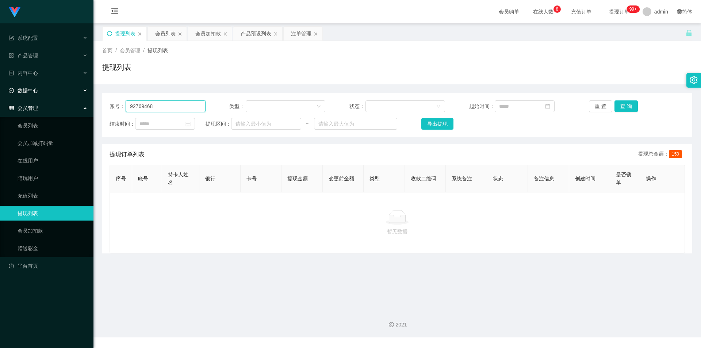
paste input "430840"
type input "94308408"
click at [625, 110] on button "查 询" at bounding box center [625, 106] width 23 height 12
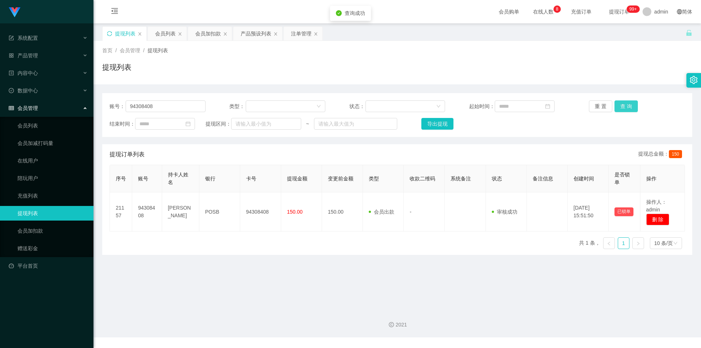
click at [625, 104] on button "查 询" at bounding box center [625, 106] width 23 height 12
click at [637, 50] on div "首页 / 会员管理 / 提现列表 /" at bounding box center [397, 51] width 590 height 8
click at [207, 34] on div "会员加扣款" at bounding box center [208, 34] width 26 height 14
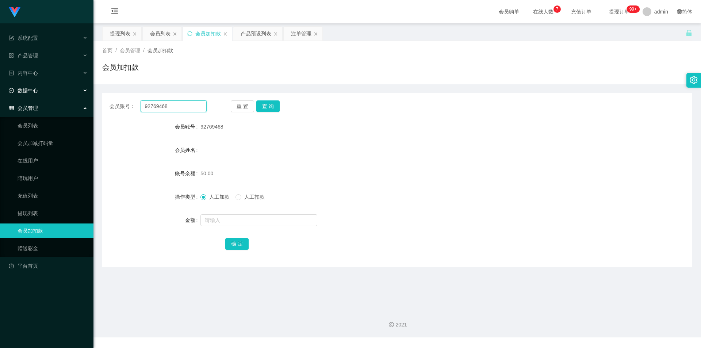
click at [0, 86] on section "系统配置 产品管理 产品列表 产品预设列表 开奖记录 注单管理 即时注单 内容中心 数据中心 会员管理 会员列表 会员加减打码量 在线用户 陪玩用户 充值列表…" at bounding box center [350, 168] width 701 height 337
paste input "430840"
type input "94308408"
click at [261, 109] on button "查 询" at bounding box center [267, 106] width 23 height 12
click at [280, 78] on div "会员加扣款" at bounding box center [397, 70] width 590 height 17
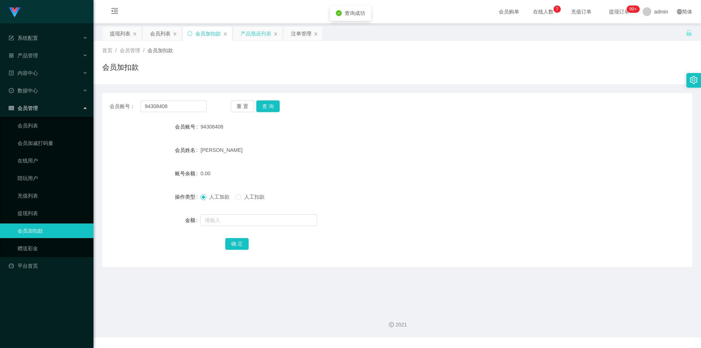
click at [252, 36] on div "产品预设列表" at bounding box center [256, 34] width 31 height 14
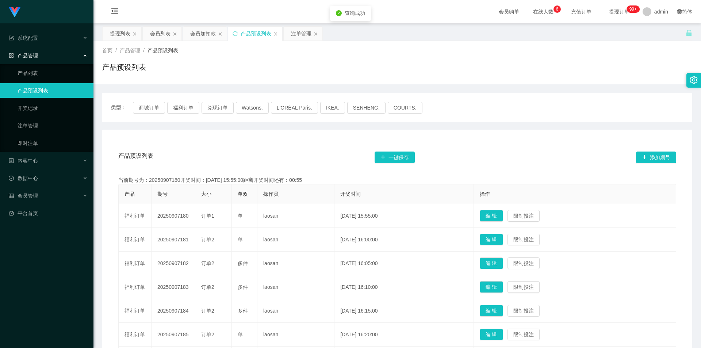
click at [299, 34] on div "注单管理" at bounding box center [301, 34] width 20 height 14
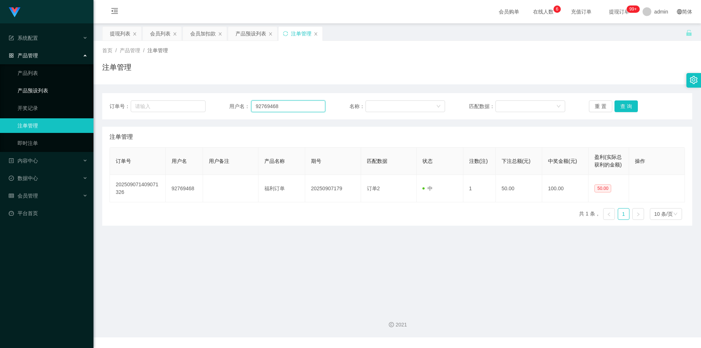
drag, startPoint x: 298, startPoint y: 106, endPoint x: 0, endPoint y: 84, distance: 299.1
click at [0, 84] on section "系统配置 产品管理 产品列表 产品预设列表 开奖记录 注单管理 即时注单 内容中心 数据中心 会员管理 会员列表 会员加减打码量 在线用户 陪玩用户 充值列表…" at bounding box center [350, 168] width 701 height 337
paste input "430840"
click at [621, 104] on button "查 询" at bounding box center [625, 106] width 23 height 12
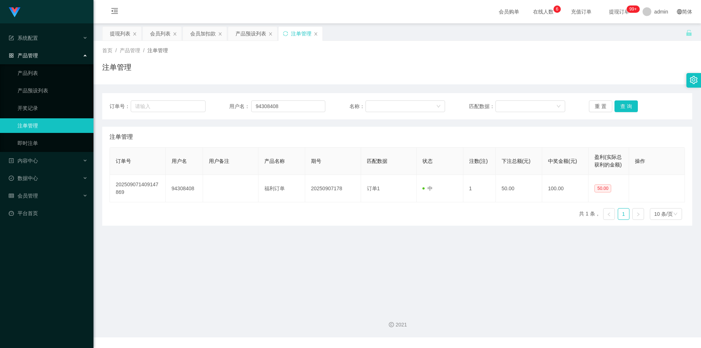
click at [622, 72] on div "注单管理" at bounding box center [397, 70] width 590 height 17
drag, startPoint x: 288, startPoint y: 105, endPoint x: 0, endPoint y: 78, distance: 289.7
click at [0, 78] on section "系统配置 产品管理 产品列表 产品预设列表 开奖记录 注单管理 即时注单 内容中心 数据中心 会员管理 会员列表 会员加减打码量 在线用户 陪玩用户 充值列表…" at bounding box center [350, 168] width 701 height 337
paste input "asdfghjkl"
type input "asdfghjkl"
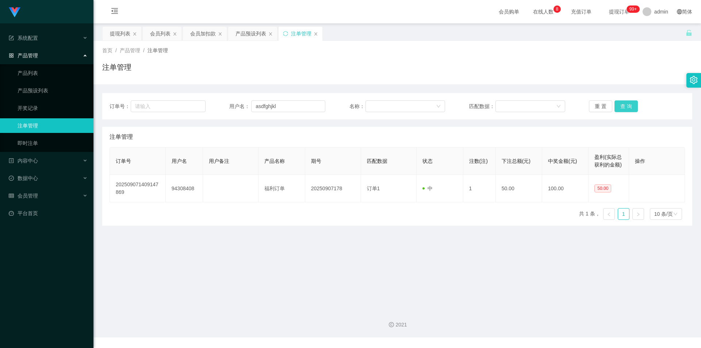
click at [622, 107] on button "查 询" at bounding box center [625, 106] width 23 height 12
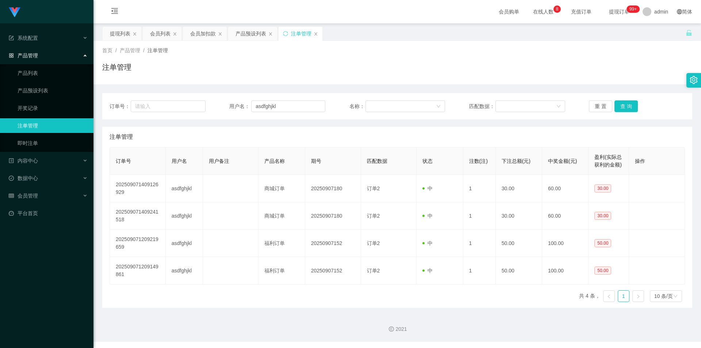
click at [626, 99] on div "订单号： 用户名： asdfghjkl 名称： 匹配数据： 重 置 查 询" at bounding box center [397, 106] width 590 height 26
click at [516, 65] on div "注单管理" at bounding box center [397, 70] width 590 height 17
click at [399, 60] on div "首页 / 产品管理 / 注单管理 / 注单管理" at bounding box center [397, 63] width 590 height 32
click at [199, 33] on div "会员加扣款" at bounding box center [203, 34] width 26 height 14
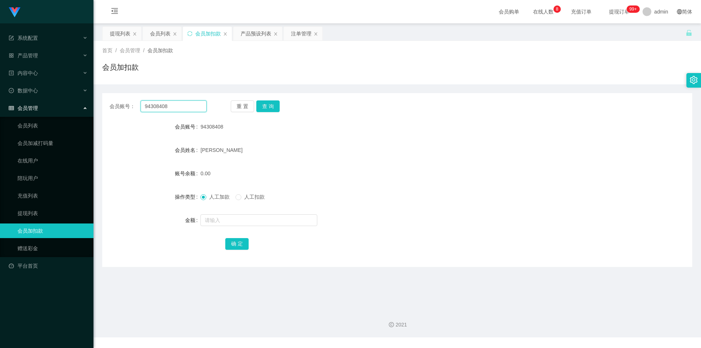
drag, startPoint x: 193, startPoint y: 104, endPoint x: 0, endPoint y: 100, distance: 192.8
click at [0, 100] on section "系统配置 产品管理 产品列表 产品预设列表 开奖记录 注单管理 即时注单 内容中心 数据中心 会员管理 会员列表 会员加减打码量 在线用户 陪玩用户 充值列表…" at bounding box center [350, 168] width 701 height 337
paste input "asdfghjkl"
click at [265, 106] on button "查 询" at bounding box center [267, 106] width 23 height 12
click at [266, 109] on button "查 询" at bounding box center [267, 106] width 23 height 12
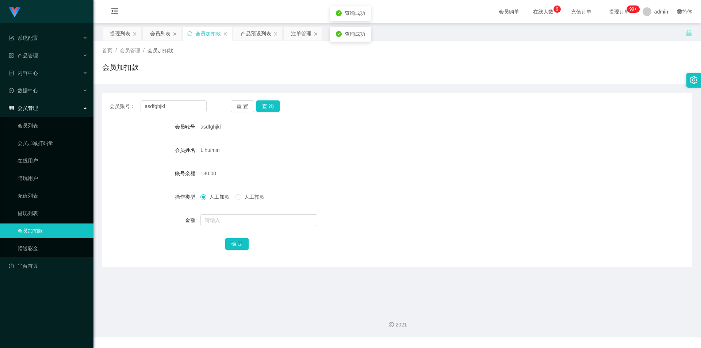
click at [325, 88] on div "会员账号： asdfghjkl 重 置 查 询 会员账号 asdfghjkl 会员姓名 Lihuimin 账号余额 130.00 操作类型 人工加款 人工扣款…" at bounding box center [397, 175] width 590 height 183
click at [415, 71] on div "会员加扣款" at bounding box center [397, 70] width 590 height 17
drag, startPoint x: 129, startPoint y: 104, endPoint x: 0, endPoint y: 84, distance: 130.7
click at [0, 84] on section "系统配置 产品管理 产品列表 产品预设列表 开奖记录 注单管理 即时注单 内容中心 数据中心 会员管理 会员列表 会员加减打码量 在线用户 陪玩用户 充值列表…" at bounding box center [350, 168] width 701 height 337
paste input "80207362"
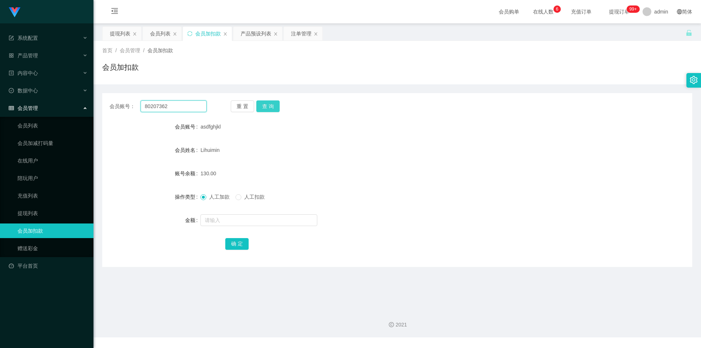
type input "80207362"
click at [276, 109] on button "查 询" at bounding box center [267, 106] width 23 height 12
click at [268, 104] on button "查 询" at bounding box center [267, 106] width 23 height 12
drag, startPoint x: 418, startPoint y: 79, endPoint x: 434, endPoint y: 78, distance: 16.1
click at [434, 78] on div "首页 / 会员管理 / 会员加扣款 / 会员加扣款" at bounding box center [397, 62] width 608 height 43
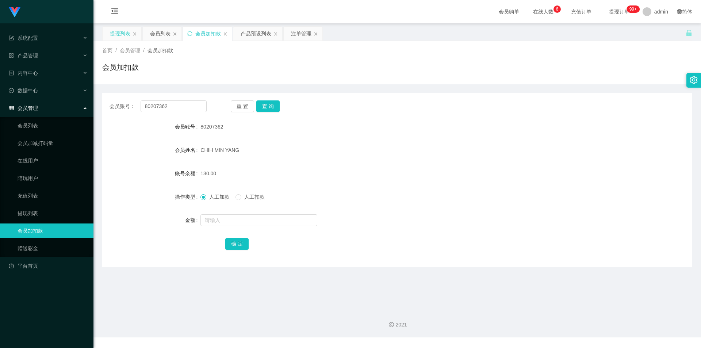
click at [114, 30] on div "提现列表" at bounding box center [120, 34] width 20 height 14
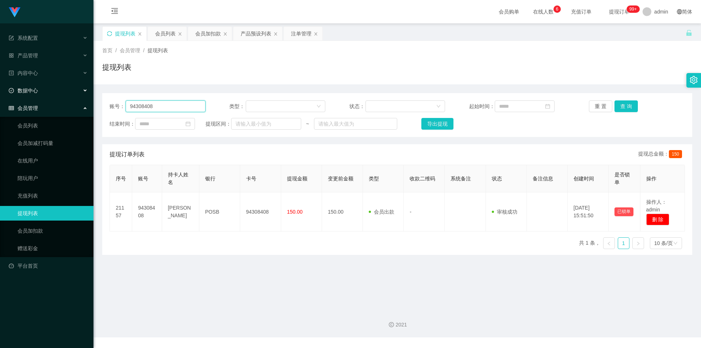
drag, startPoint x: 189, startPoint y: 109, endPoint x: 88, endPoint y: 99, distance: 101.6
click at [0, 92] on section "系统配置 产品管理 产品列表 产品预设列表 开奖记录 注单管理 即时注单 内容中心 数据中心 会员管理 会员列表 会员加减打码量 在线用户 陪玩用户 充值列表…" at bounding box center [350, 168] width 701 height 337
paste input "276946"
click at [618, 102] on button "查 询" at bounding box center [625, 106] width 23 height 12
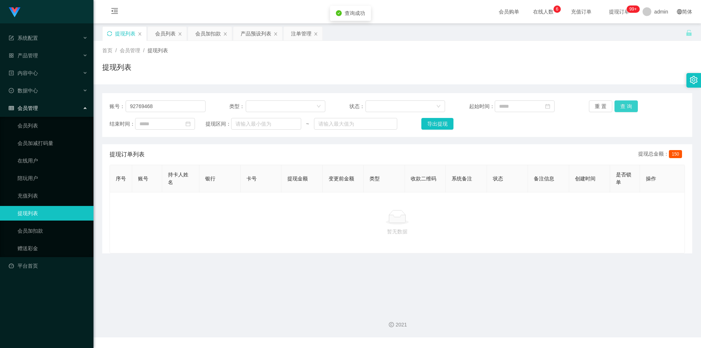
click at [618, 102] on button "查 询" at bounding box center [625, 106] width 23 height 12
drag, startPoint x: 628, startPoint y: 54, endPoint x: 644, endPoint y: 0, distance: 55.9
click at [630, 51] on div "首页 / 会员管理 / 提现列表 /" at bounding box center [397, 51] width 590 height 8
drag, startPoint x: 161, startPoint y: 104, endPoint x: 0, endPoint y: 96, distance: 161.2
click at [0, 96] on section "系统配置 产品管理 产品列表 产品预设列表 开奖记录 注单管理 即时注单 内容中心 数据中心 会员管理 会员列表 会员加减打码量 在线用户 陪玩用户 充值列表…" at bounding box center [350, 168] width 701 height 337
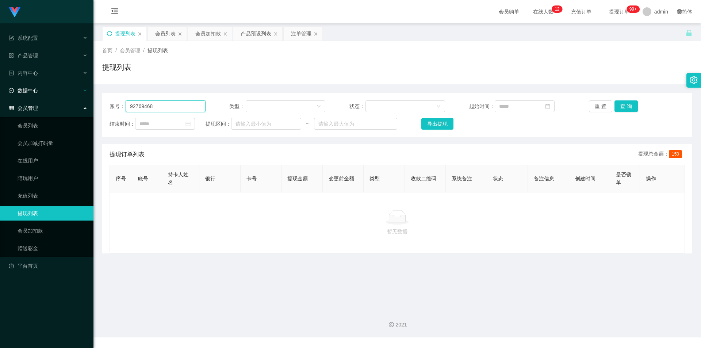
paste input "80207362"
type input "80207362"
click at [623, 108] on button "查 询" at bounding box center [625, 106] width 23 height 12
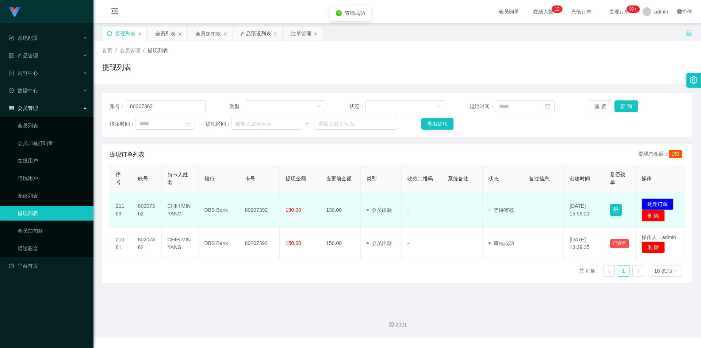
click at [261, 210] on td "80207392" at bounding box center [259, 209] width 41 height 35
copy td "80207392"
click at [653, 203] on button "处理订单" at bounding box center [657, 204] width 32 height 12
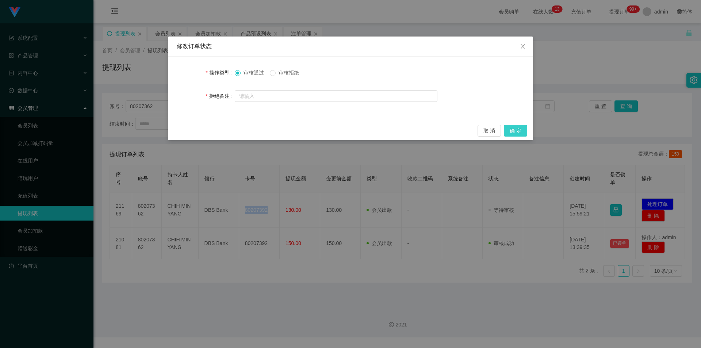
click at [523, 133] on button "确 定" at bounding box center [515, 131] width 23 height 12
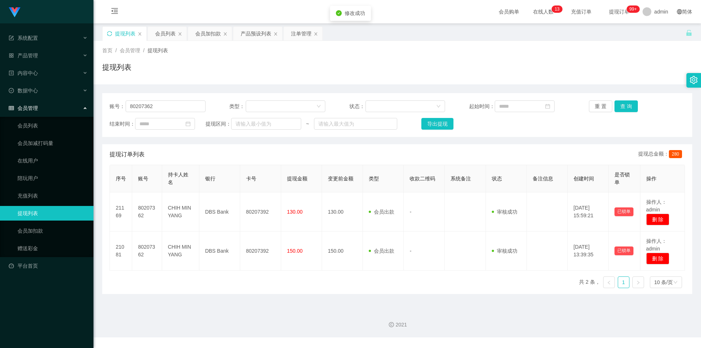
click at [638, 60] on div "首页 / 会员管理 / 提现列表 / 提现列表" at bounding box center [397, 63] width 590 height 32
click at [166, 32] on div "会员列表" at bounding box center [165, 34] width 20 height 14
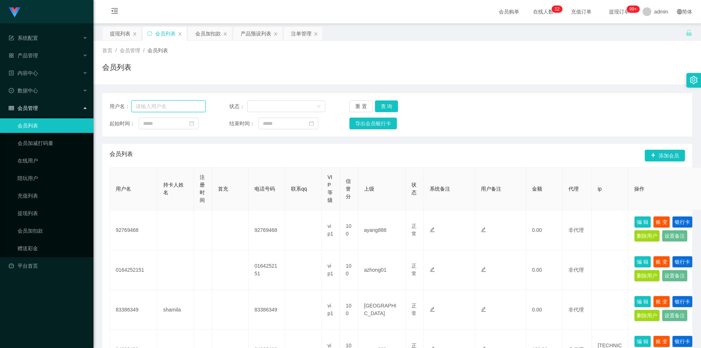
click at [160, 105] on input "text" at bounding box center [168, 106] width 74 height 12
paste input "94308408"
type input "94308408"
click at [384, 106] on button "查 询" at bounding box center [386, 106] width 23 height 12
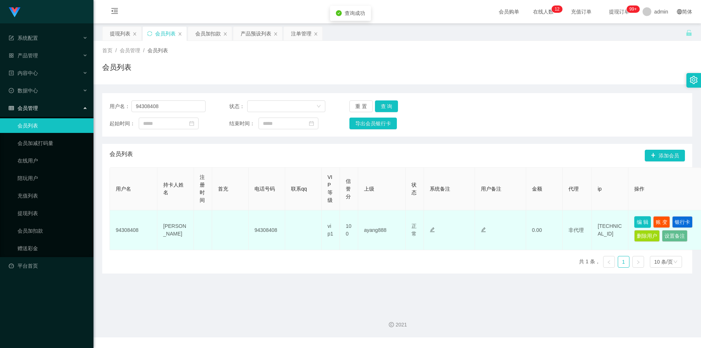
click at [642, 221] on button "编 辑" at bounding box center [642, 222] width 17 height 12
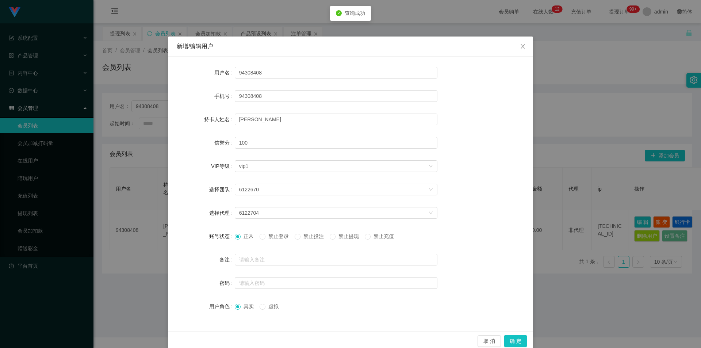
click at [605, 130] on div "新增/编辑用户 用户名 94308408 手机号 94308408 持卡人姓名 [PERSON_NAME] 信誉分 100 VIP等级 选择VIP等级 vip…" at bounding box center [350, 174] width 701 height 348
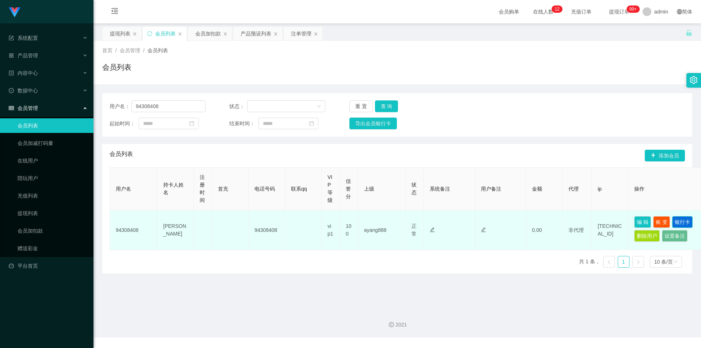
click at [676, 219] on button "银行卡" at bounding box center [682, 222] width 20 height 12
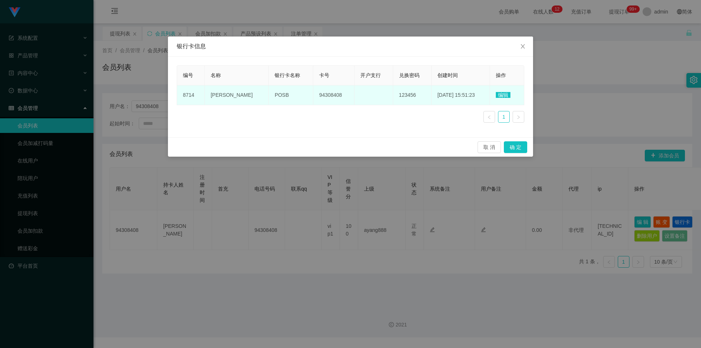
click at [230, 94] on span "[PERSON_NAME]" at bounding box center [232, 95] width 42 height 6
copy span "[PERSON_NAME]"
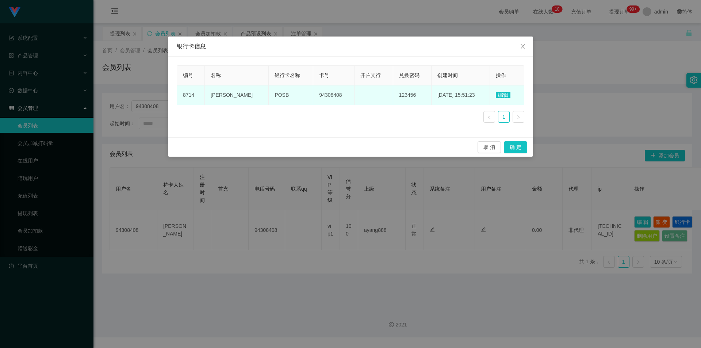
click at [275, 93] on span "POSB" at bounding box center [282, 95] width 14 height 6
copy span "POSB"
click at [319, 93] on span "94308408" at bounding box center [330, 95] width 23 height 6
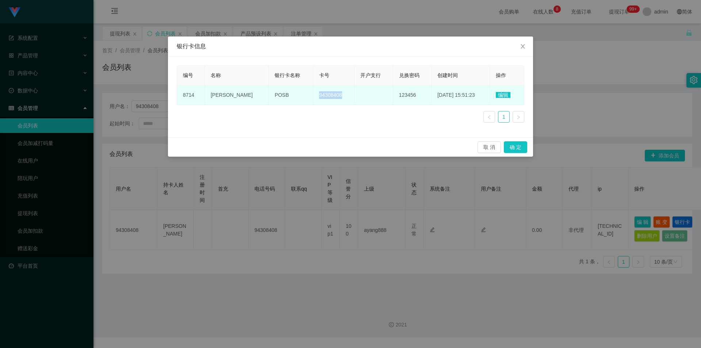
copy span "94308408"
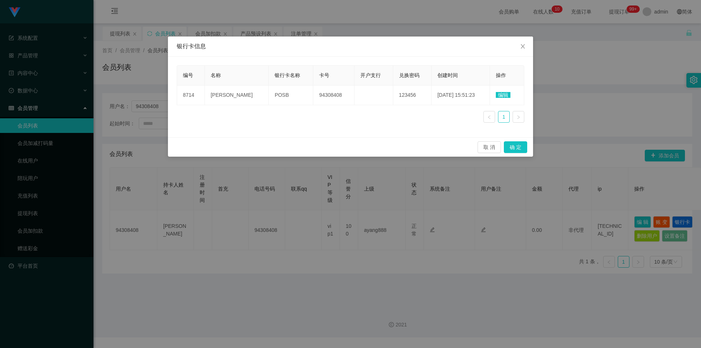
click at [219, 182] on div "银行卡信息 编号 名称 银行卡名称 卡号 开户支行 兑换密码 创建时间 操作 8714 [PERSON_NAME] POSB 94308408 123456 …" at bounding box center [350, 174] width 701 height 348
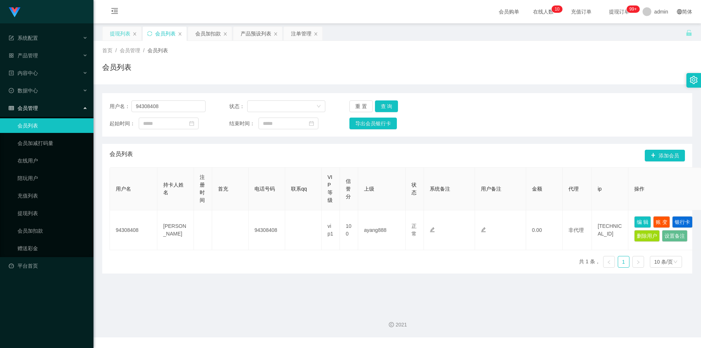
click at [118, 32] on div "提现列表" at bounding box center [120, 34] width 20 height 14
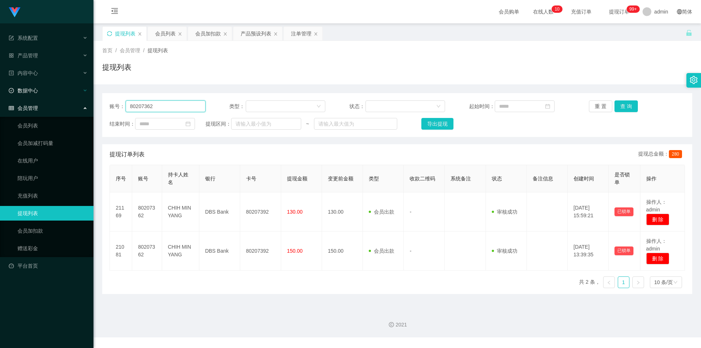
drag, startPoint x: 175, startPoint y: 106, endPoint x: 0, endPoint y: 88, distance: 176.2
click at [0, 88] on section "系统配置 产品管理 产品列表 产品预设列表 开奖记录 注单管理 即时注单 内容中心 数据中心 会员管理 会员列表 会员加减打码量 在线用户 陪玩用户 充值列表…" at bounding box center [350, 168] width 701 height 337
paste input "asdfghjkl"
type input "asdfghjkl"
click at [628, 106] on button "查 询" at bounding box center [625, 106] width 23 height 12
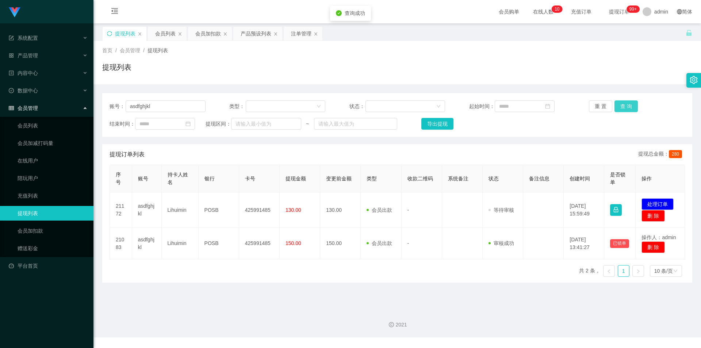
click at [628, 106] on button "查 询" at bounding box center [625, 106] width 23 height 12
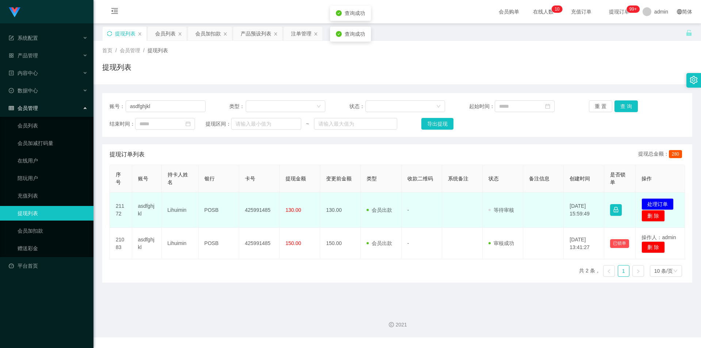
click at [263, 206] on td "425991485" at bounding box center [259, 209] width 41 height 35
click at [260, 208] on td "425991485" at bounding box center [259, 209] width 41 height 35
click at [259, 208] on td "425991485" at bounding box center [259, 209] width 41 height 35
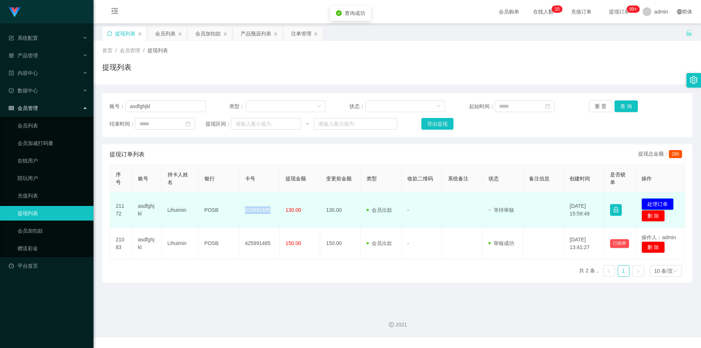
click at [647, 205] on button "处理订单" at bounding box center [657, 204] width 32 height 12
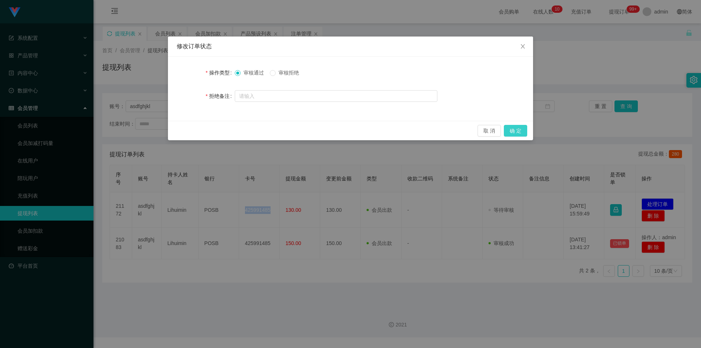
click at [516, 129] on button "确 定" at bounding box center [515, 131] width 23 height 12
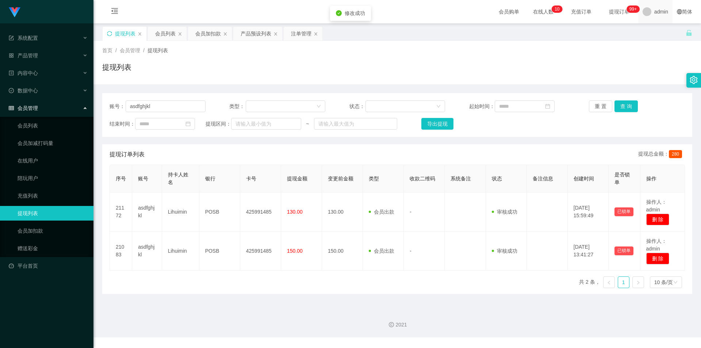
drag, startPoint x: 613, startPoint y: 62, endPoint x: 652, endPoint y: 1, distance: 71.8
click at [616, 59] on div "首页 / 会员管理 / 提现列表 / 提现列表" at bounding box center [397, 63] width 590 height 32
click at [168, 34] on div "会员列表" at bounding box center [165, 34] width 20 height 14
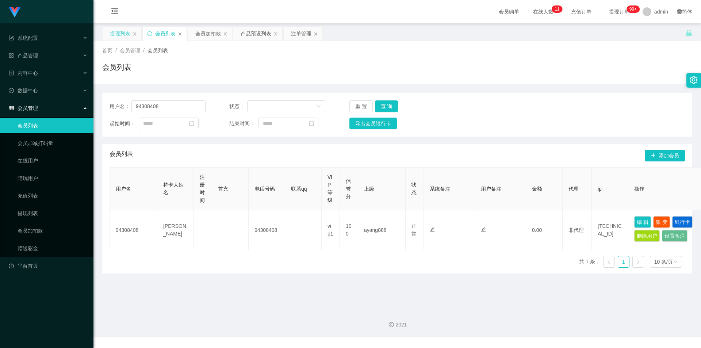
click at [122, 36] on div "提现列表" at bounding box center [120, 34] width 20 height 14
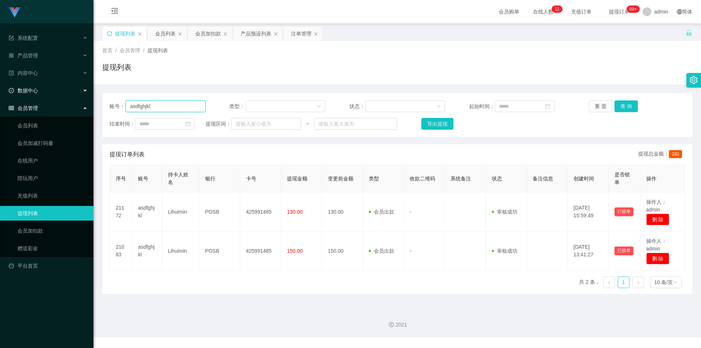
drag, startPoint x: 100, startPoint y: 105, endPoint x: 0, endPoint y: 95, distance: 100.6
click at [0, 95] on section "系统配置 产品管理 产品列表 产品预设列表 开奖记录 注单管理 即时注单 内容中心 数据中心 会员管理 会员列表 会员加减打码量 在线用户 陪玩用户 充值列表…" at bounding box center [350, 168] width 701 height 337
click at [625, 106] on button "查 询" at bounding box center [625, 106] width 23 height 12
drag, startPoint x: 636, startPoint y: 63, endPoint x: 647, endPoint y: 3, distance: 61.7
click at [636, 62] on div "提现列表" at bounding box center [397, 70] width 590 height 17
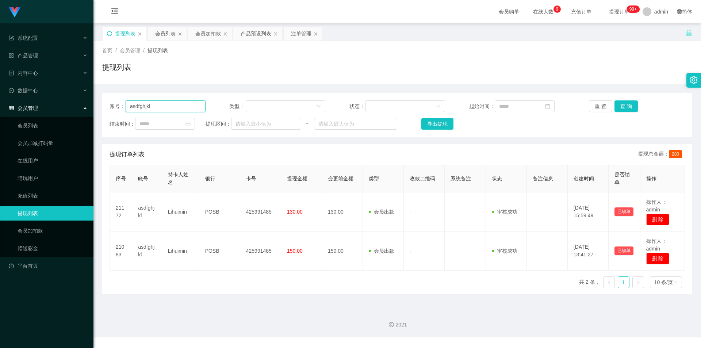
drag, startPoint x: 157, startPoint y: 102, endPoint x: 0, endPoint y: 101, distance: 157.0
click at [0, 101] on section "系统配置 产品管理 产品列表 产品预设列表 开奖记录 注单管理 即时注单 内容中心 数据中心 会员管理 会员列表 会员加减打码量 在线用户 陪玩用户 充值列表…" at bounding box center [350, 168] width 701 height 337
paste input "80207362"
click at [621, 106] on button "查 询" at bounding box center [625, 106] width 23 height 12
click at [651, 54] on div "首页 / 会员管理 / 提现列表 /" at bounding box center [397, 51] width 590 height 8
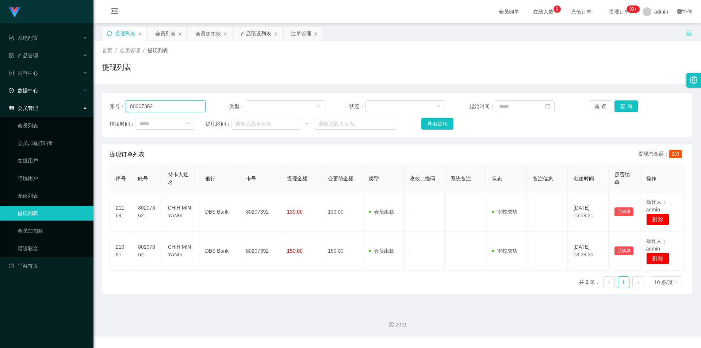
paste input "Peiixian"
drag, startPoint x: 173, startPoint y: 103, endPoint x: 0, endPoint y: 89, distance: 173.7
click at [0, 89] on section "系统配置 产品管理 产品列表 产品预设列表 开奖记录 注单管理 即时注单 内容中心 数据中心 会员管理 会员列表 会员加减打码量 在线用户 陪玩用户 充值列表…" at bounding box center [350, 168] width 701 height 337
click at [618, 103] on button "查 询" at bounding box center [625, 106] width 23 height 12
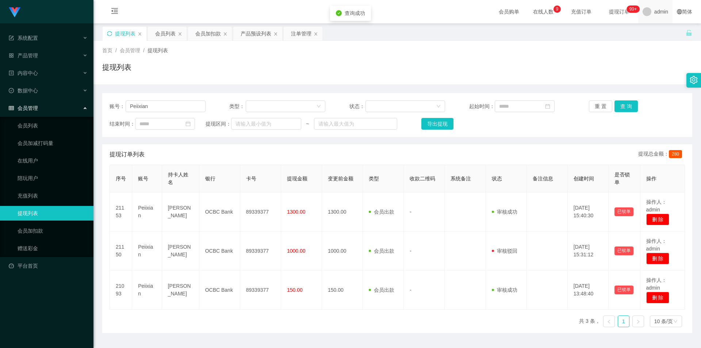
drag, startPoint x: 655, startPoint y: 41, endPoint x: 659, endPoint y: 1, distance: 40.0
click at [655, 38] on div "关闭左侧 关闭右侧 关闭其它 刷新页面 提现列表 会员列表 会员加扣款 产品预设列表 注单管理 首页 / 会员管理 / 提现列表 / 提现列表 账号： Pei…" at bounding box center [397, 179] width 590 height 307
drag, startPoint x: 158, startPoint y: 105, endPoint x: 0, endPoint y: 102, distance: 158.5
click at [0, 102] on section "系统配置 产品管理 产品列表 产品预设列表 开奖记录 注单管理 即时注单 内容中心 数据中心 会员管理 会员列表 会员加减打码量 在线用户 陪玩用户 充值列表…" at bounding box center [350, 183] width 701 height 367
paste input "92769468"
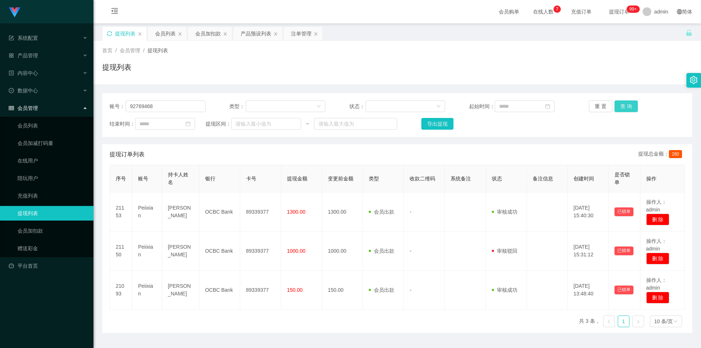
click at [625, 107] on button "查 询" at bounding box center [625, 106] width 23 height 12
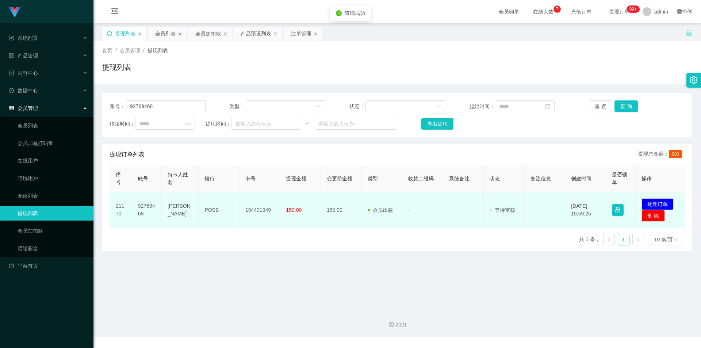
click at [258, 211] on td "194401949" at bounding box center [260, 209] width 41 height 35
copy td "194401949"
click at [208, 208] on td "POSB" at bounding box center [219, 209] width 41 height 35
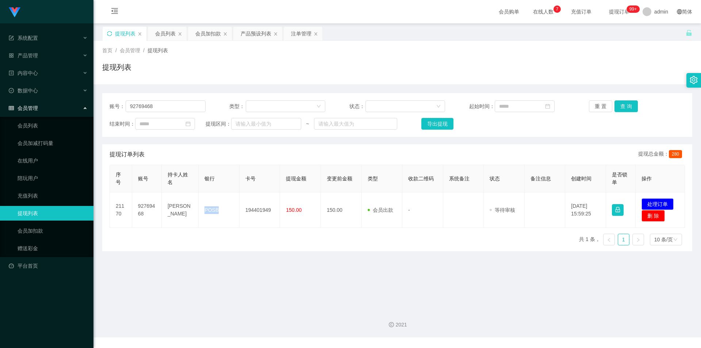
copy td "POSB"
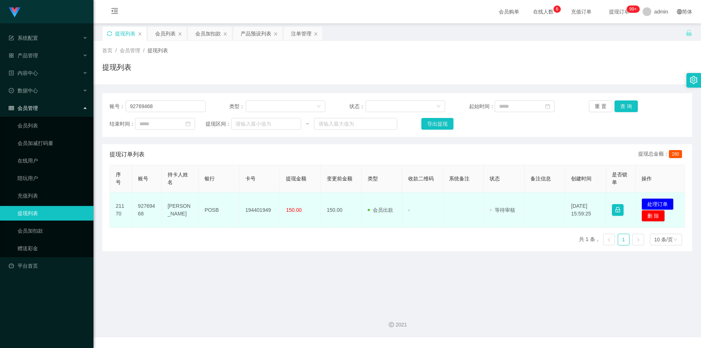
click at [177, 210] on td "[PERSON_NAME]" at bounding box center [180, 209] width 37 height 35
copy td "[PERSON_NAME]"
click at [647, 202] on button "处理订单" at bounding box center [657, 204] width 32 height 12
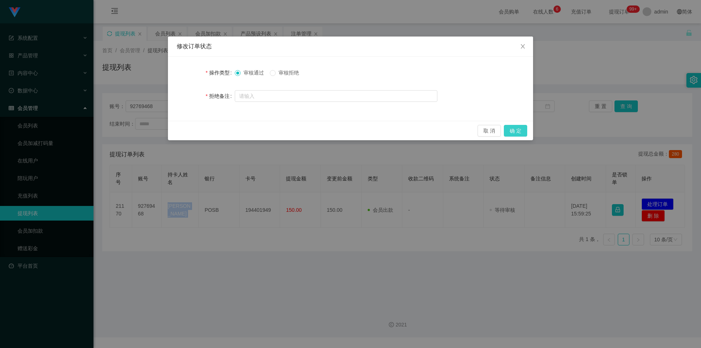
click at [517, 130] on button "确 定" at bounding box center [515, 131] width 23 height 12
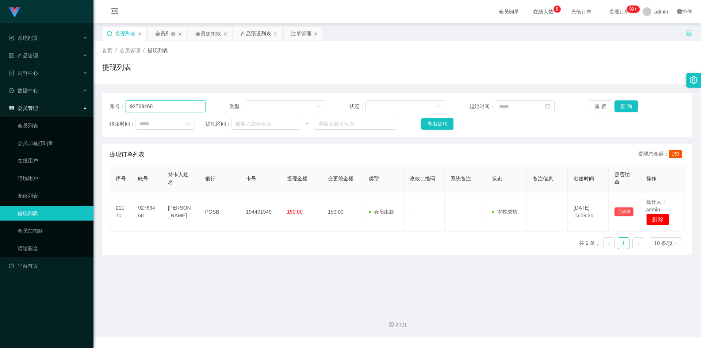
paste input "asdfghjkl"
drag, startPoint x: 162, startPoint y: 108, endPoint x: 0, endPoint y: 103, distance: 162.5
click at [0, 103] on section "系统配置 产品管理 产品列表 产品预设列表 开奖记录 注单管理 即时注单 内容中心 数据中心 会员管理 会员列表 会员加减打码量 在线用户 陪玩用户 充值列表…" at bounding box center [350, 168] width 701 height 337
click at [628, 107] on button "查 询" at bounding box center [625, 106] width 23 height 12
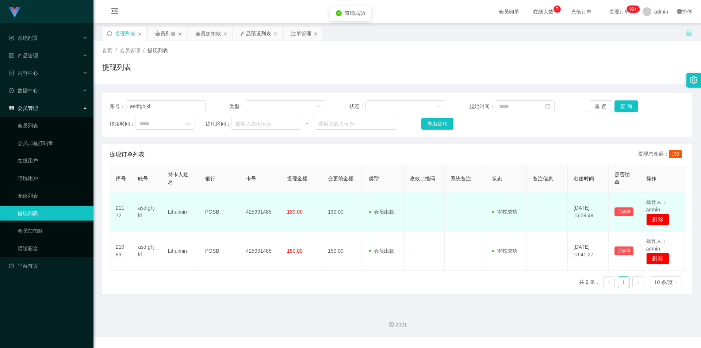
click at [246, 212] on td "425991485" at bounding box center [260, 211] width 41 height 39
copy td "425991485"
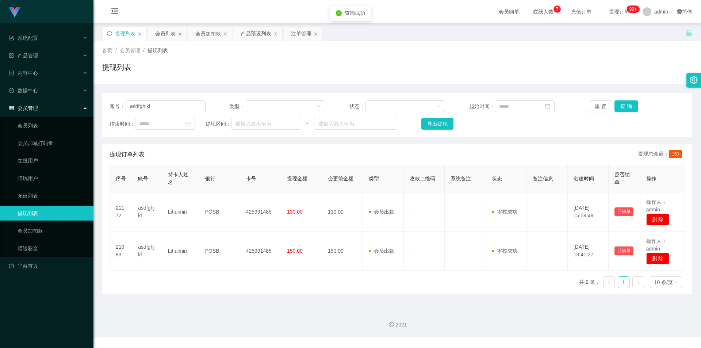
click at [639, 90] on div "账号： asdfghjkl 类型： 状态： 起始时间： 重 置 查 询 结束时间： 提现区间： ~ 导出提现 提现订单列表 提现总金额： 150 序号 账号 …" at bounding box center [397, 189] width 590 height 210
drag, startPoint x: 4, startPoint y: 103, endPoint x: 0, endPoint y: 100, distance: 5.0
click at [0, 100] on section "系统配置 产品管理 产品列表 产品预设列表 开奖记录 注单管理 即时注单 内容中心 数据中心 会员管理 会员列表 会员加减打码量 在线用户 陪玩用户 充值列表…" at bounding box center [350, 168] width 701 height 337
paste input "92769468"
click at [624, 103] on button "查 询" at bounding box center [625, 106] width 23 height 12
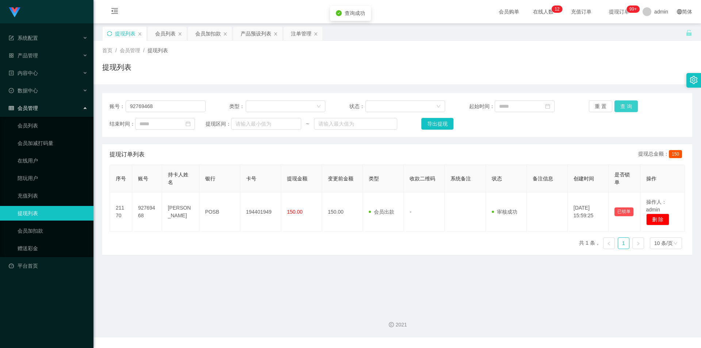
click at [624, 103] on button "查 询" at bounding box center [625, 106] width 23 height 12
drag, startPoint x: 649, startPoint y: 50, endPoint x: 654, endPoint y: 0, distance: 50.6
click at [649, 50] on div "首页 / 会员管理 / 提现列表 /" at bounding box center [397, 51] width 590 height 8
drag, startPoint x: 180, startPoint y: 106, endPoint x: 0, endPoint y: 91, distance: 180.6
click at [0, 91] on section "系统配置 产品管理 产品列表 产品预设列表 开奖记录 注单管理 即时注单 内容中心 数据中心 会员管理 会员列表 会员加减打码量 在线用户 陪玩用户 充值列表…" at bounding box center [350, 168] width 701 height 337
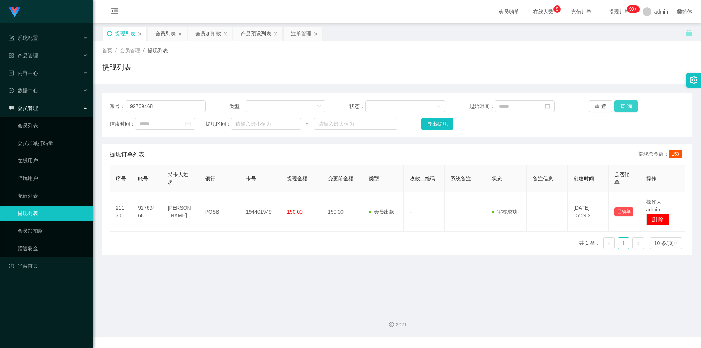
click at [619, 103] on button "查 询" at bounding box center [625, 106] width 23 height 12
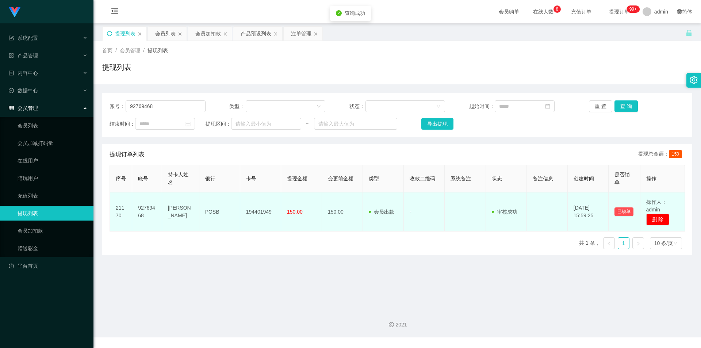
click at [260, 213] on td "194401949" at bounding box center [260, 211] width 41 height 39
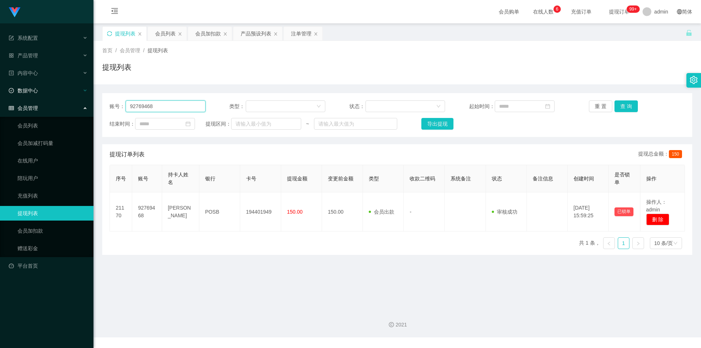
drag, startPoint x: 158, startPoint y: 107, endPoint x: 0, endPoint y: 96, distance: 158.1
click at [0, 96] on section "系统配置 产品管理 产品列表 产品预设列表 开奖记录 注单管理 即时注单 内容中心 数据中心 会员管理 会员列表 会员加减打码量 在线用户 陪玩用户 充值列表…" at bounding box center [350, 168] width 701 height 337
paste input "asdfghjkl"
click at [620, 103] on button "查 询" at bounding box center [625, 106] width 23 height 12
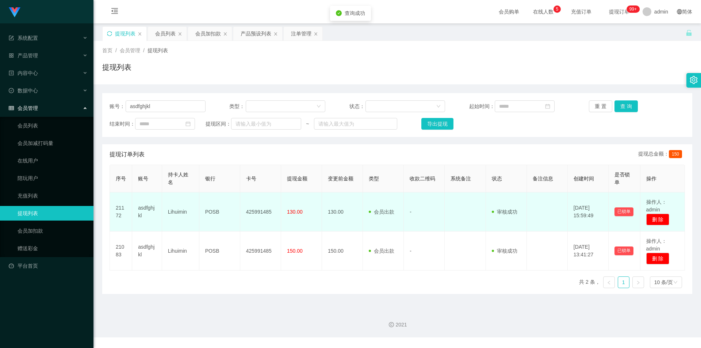
click at [252, 211] on td "425991485" at bounding box center [260, 211] width 41 height 39
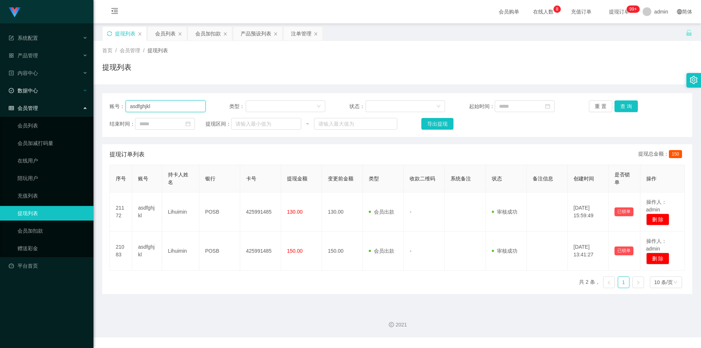
drag, startPoint x: 156, startPoint y: 108, endPoint x: 0, endPoint y: 89, distance: 157.3
click at [0, 89] on section "系统配置 产品管理 产品列表 产品预设列表 开奖记录 注单管理 即时注单 内容中心 数据中心 会员管理 会员列表 会员加减打码量 在线用户 陪玩用户 充值列表…" at bounding box center [350, 168] width 701 height 337
paste input "92769468"
click at [621, 106] on button "查 询" at bounding box center [625, 106] width 23 height 12
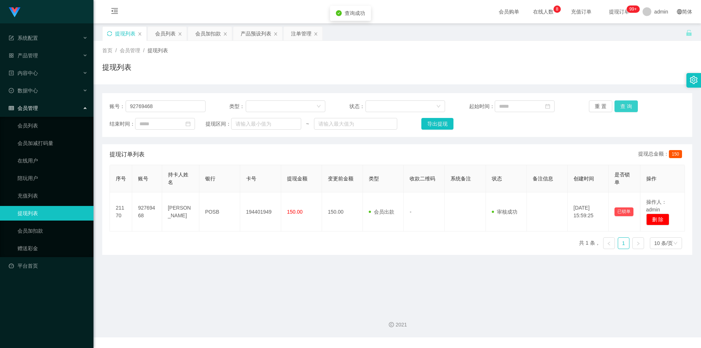
click at [621, 106] on button "查 询" at bounding box center [625, 106] width 23 height 12
click at [627, 65] on div "提现列表" at bounding box center [397, 70] width 590 height 17
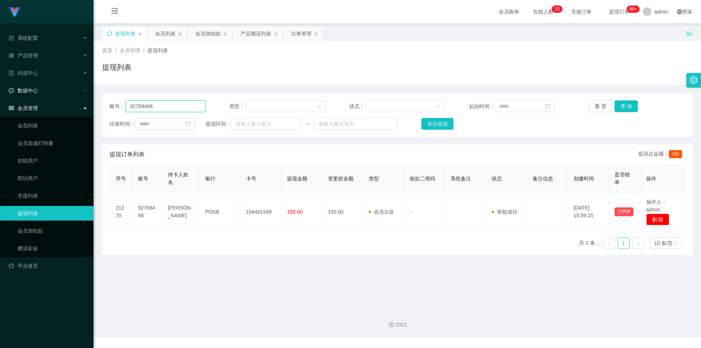
drag, startPoint x: 168, startPoint y: 104, endPoint x: 0, endPoint y: 97, distance: 168.4
click at [0, 97] on section "系统配置 产品管理 产品列表 产品预设列表 开奖记录 注单管理 即时注单 内容中心 数据中心 会员管理 会员列表 会员加减打码量 在线用户 陪玩用户 充值列表…" at bounding box center [350, 168] width 701 height 337
paste input "asdfghjkl"
click at [620, 106] on button "查 询" at bounding box center [625, 106] width 23 height 12
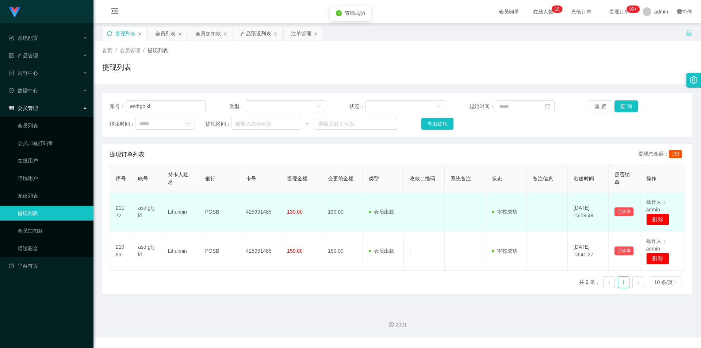
drag, startPoint x: 264, startPoint y: 208, endPoint x: 260, endPoint y: 211, distance: 4.5
click at [264, 208] on td "425991485" at bounding box center [260, 211] width 41 height 39
click at [258, 213] on td "425991485" at bounding box center [260, 211] width 41 height 39
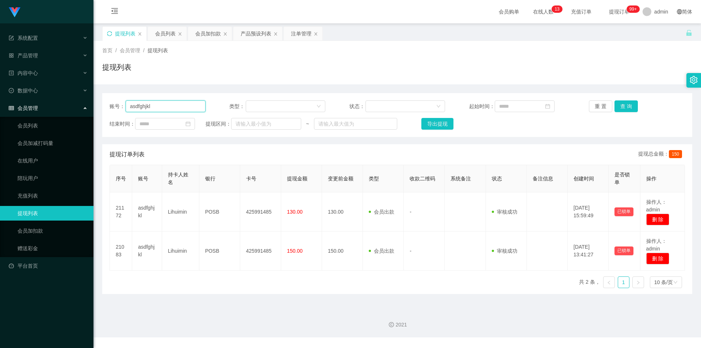
paste input "92769468"
drag, startPoint x: 163, startPoint y: 108, endPoint x: 142, endPoint y: 108, distance: 21.5
click at [142, 108] on input "asdfg92769468" at bounding box center [166, 106] width 80 height 12
click at [180, 105] on input "asdfg92769468" at bounding box center [166, 106] width 80 height 12
drag, startPoint x: 176, startPoint y: 105, endPoint x: 7, endPoint y: 90, distance: 169.0
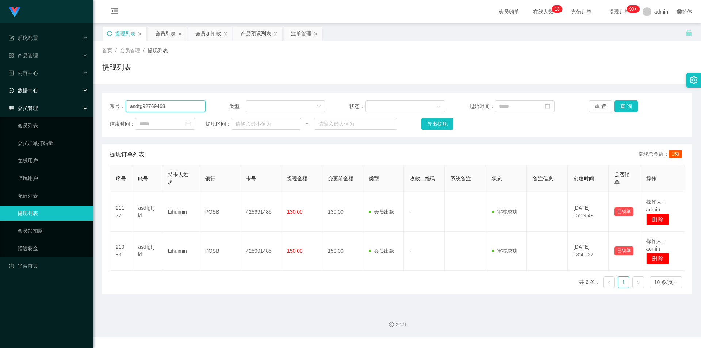
click at [0, 92] on section "系统配置 产品管理 产品列表 产品预设列表 开奖记录 注单管理 即时注单 内容中心 数据中心 会员管理 会员列表 会员加减打码量 在线用户 陪玩用户 充值列表…" at bounding box center [350, 168] width 701 height 337
paste input "text"
click at [628, 102] on button "查 询" at bounding box center [625, 106] width 23 height 12
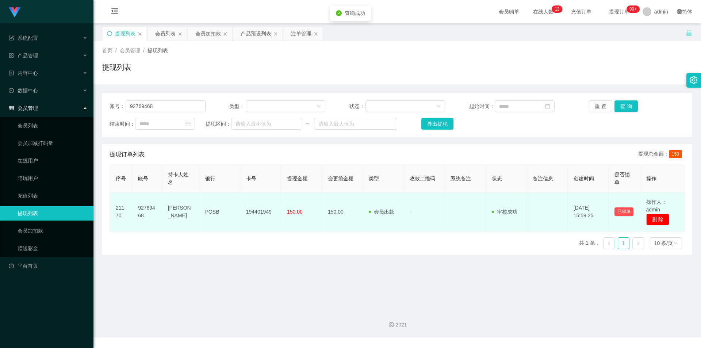
click at [251, 212] on td "194401949" at bounding box center [260, 211] width 41 height 39
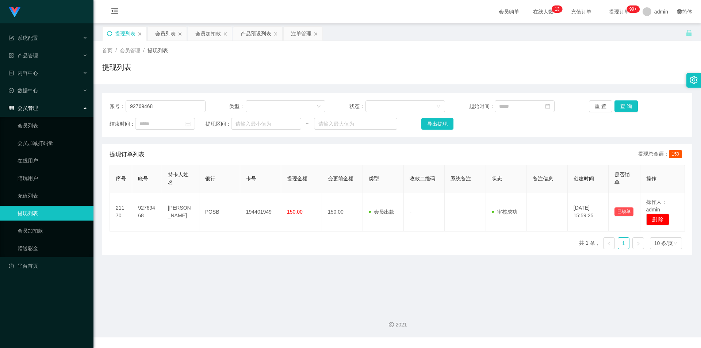
click at [565, 76] on div "提现列表" at bounding box center [397, 70] width 590 height 17
click at [168, 107] on input "92769468" at bounding box center [166, 106] width 80 height 12
drag, startPoint x: 168, startPoint y: 107, endPoint x: 0, endPoint y: 90, distance: 168.9
click at [0, 90] on section "系统配置 产品管理 产品列表 产品预设列表 开奖记录 注单管理 即时注单 内容中心 数据中心 会员管理 会员列表 会员加减打码量 在线用户 陪玩用户 充值列表…" at bounding box center [350, 168] width 701 height 337
paste input "asdfghjkl"
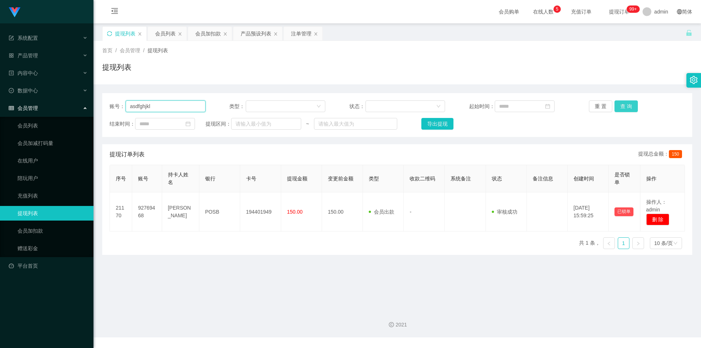
type input "asdfghjkl"
click at [624, 108] on button "查 询" at bounding box center [625, 106] width 23 height 12
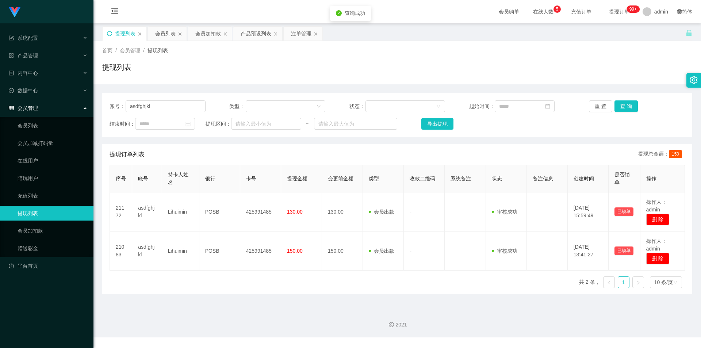
click at [625, 64] on div "提现列表" at bounding box center [397, 70] width 590 height 17
